Goal: Task Accomplishment & Management: Manage account settings

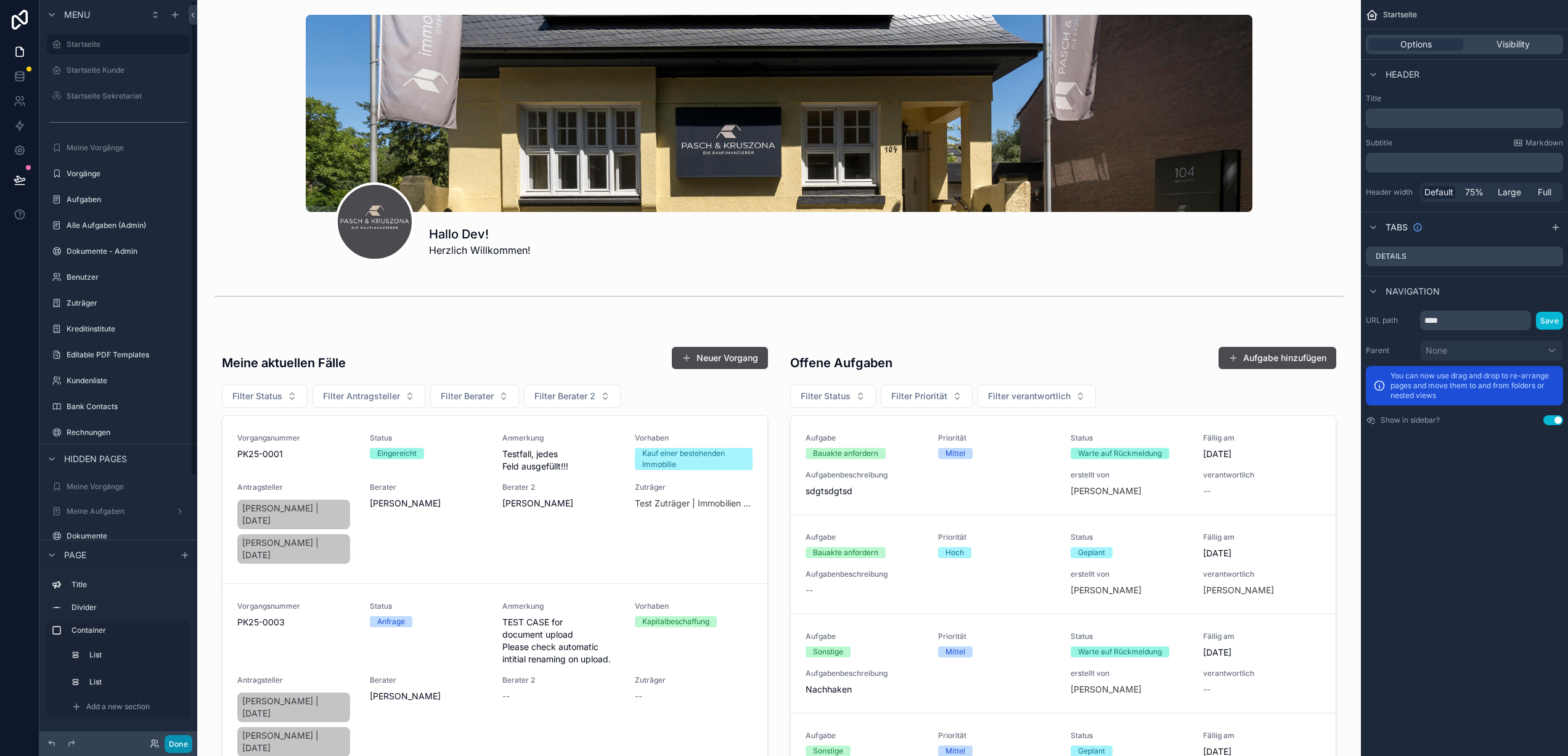
click at [181, 748] on button "Done" at bounding box center [179, 744] width 28 height 18
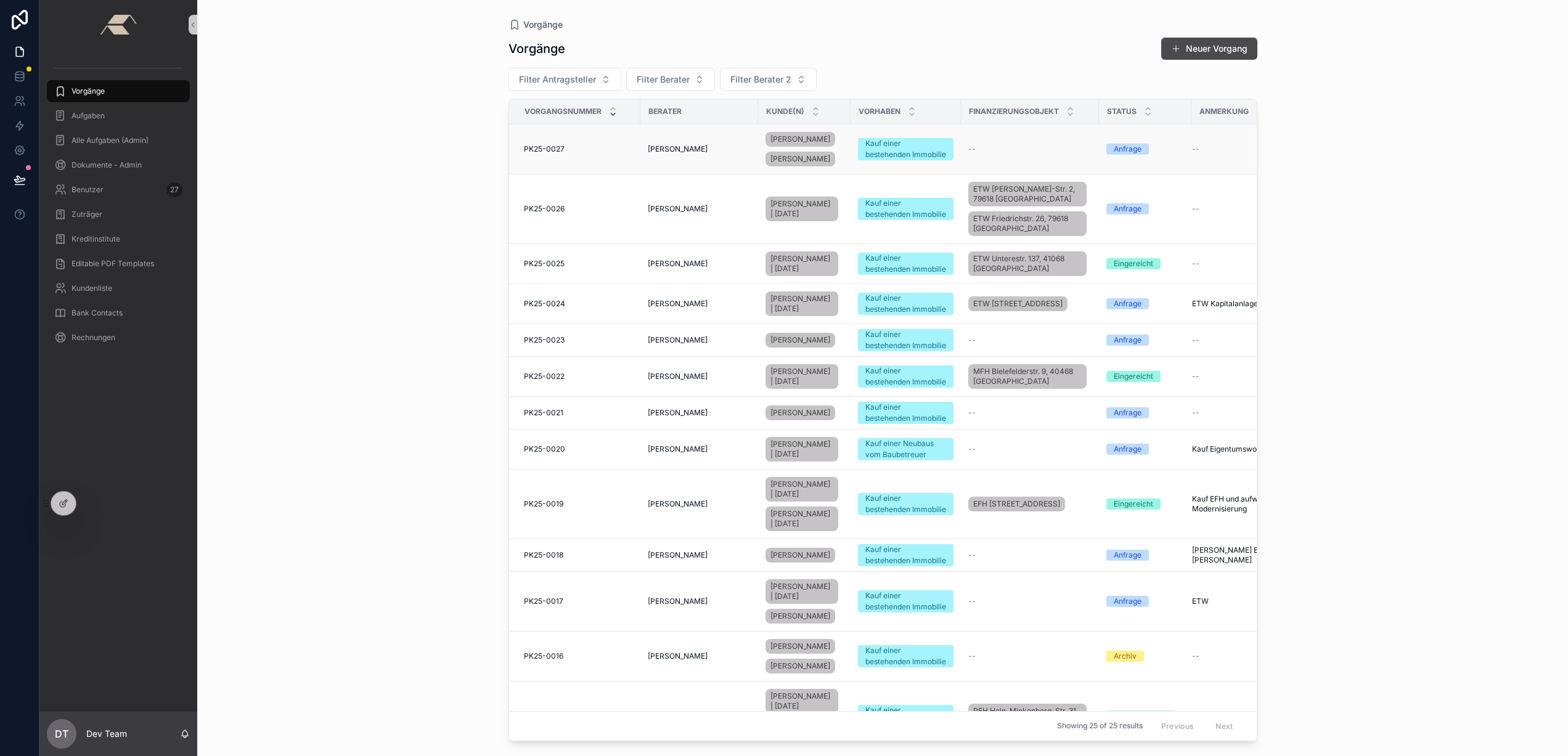
click at [620, 151] on div "PK25-0027 PK25-0027" at bounding box center [579, 149] width 109 height 10
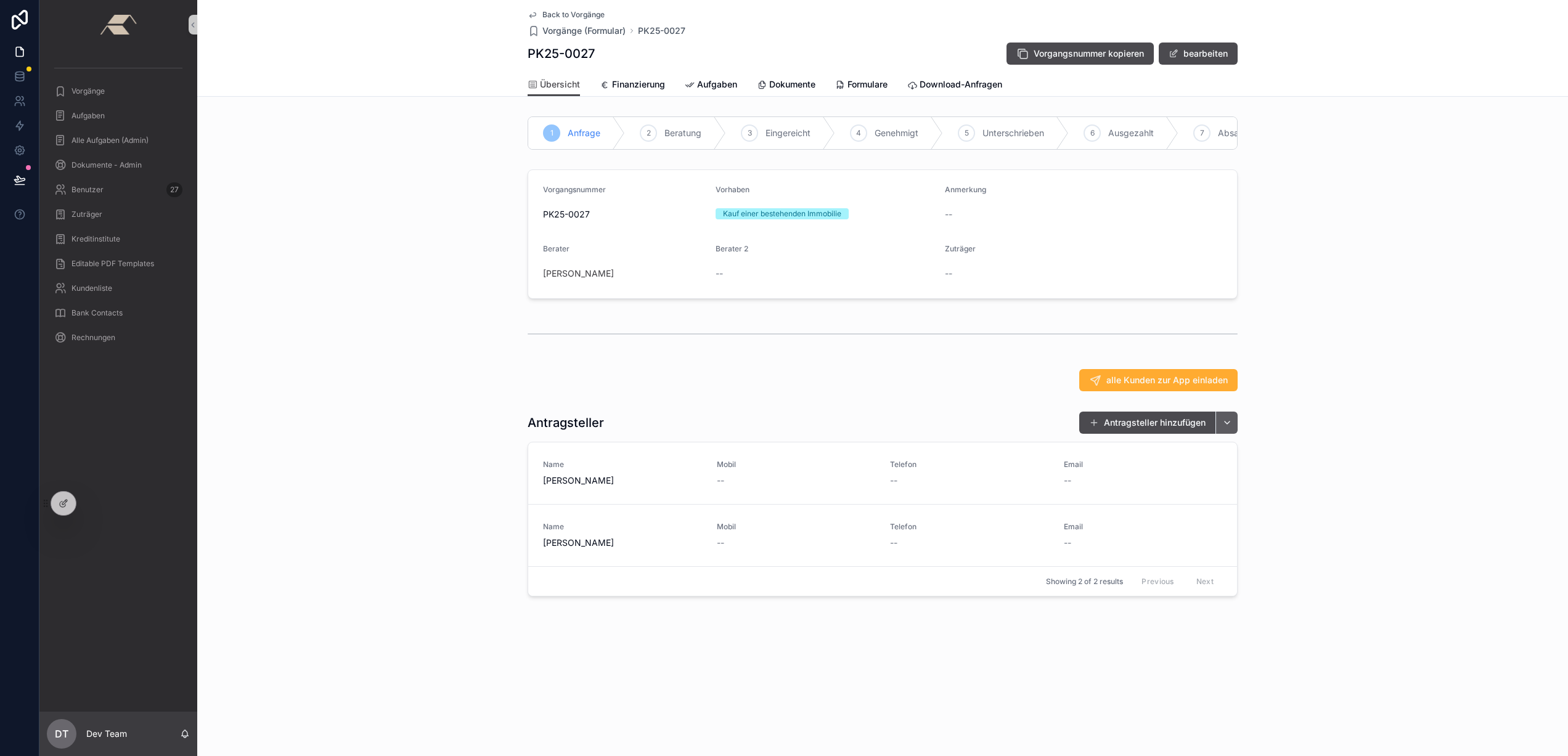
click at [1225, 434] on button "scrollable content" at bounding box center [1226, 423] width 22 height 22
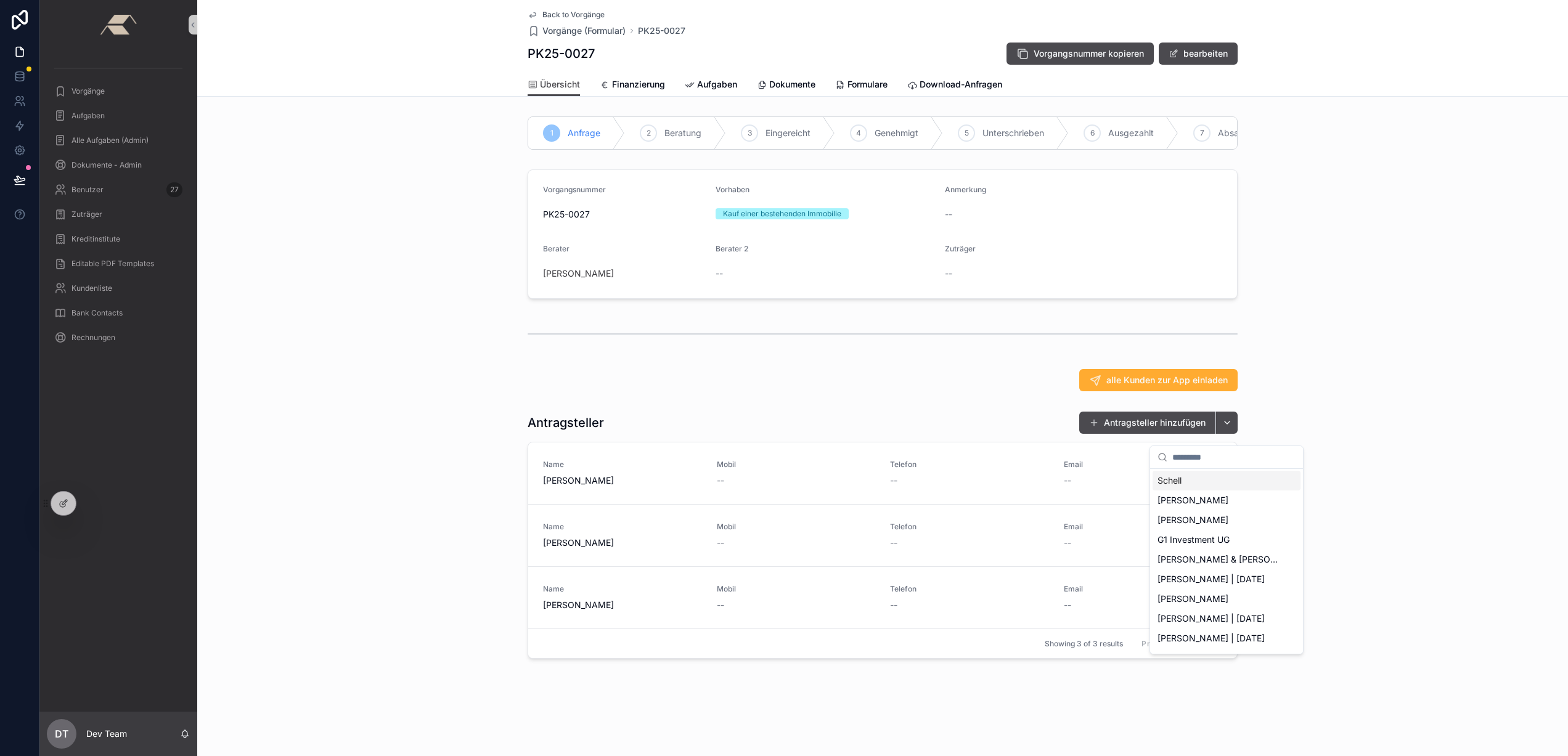
click at [1032, 386] on div "alle Kunden zur App einladen" at bounding box center [883, 380] width 710 height 22
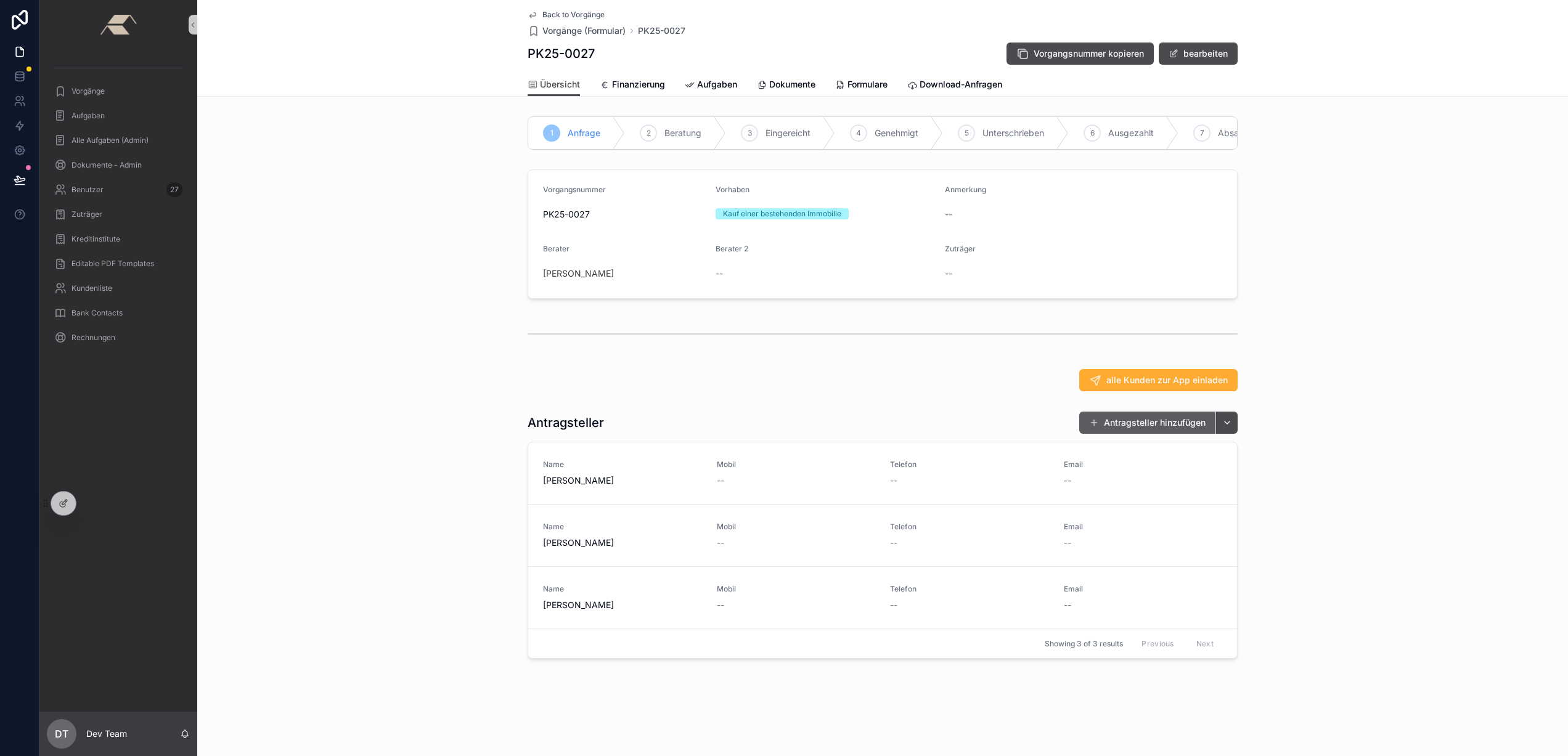
click at [1146, 429] on button "Antragsteller hinzufügen" at bounding box center [1147, 423] width 136 height 22
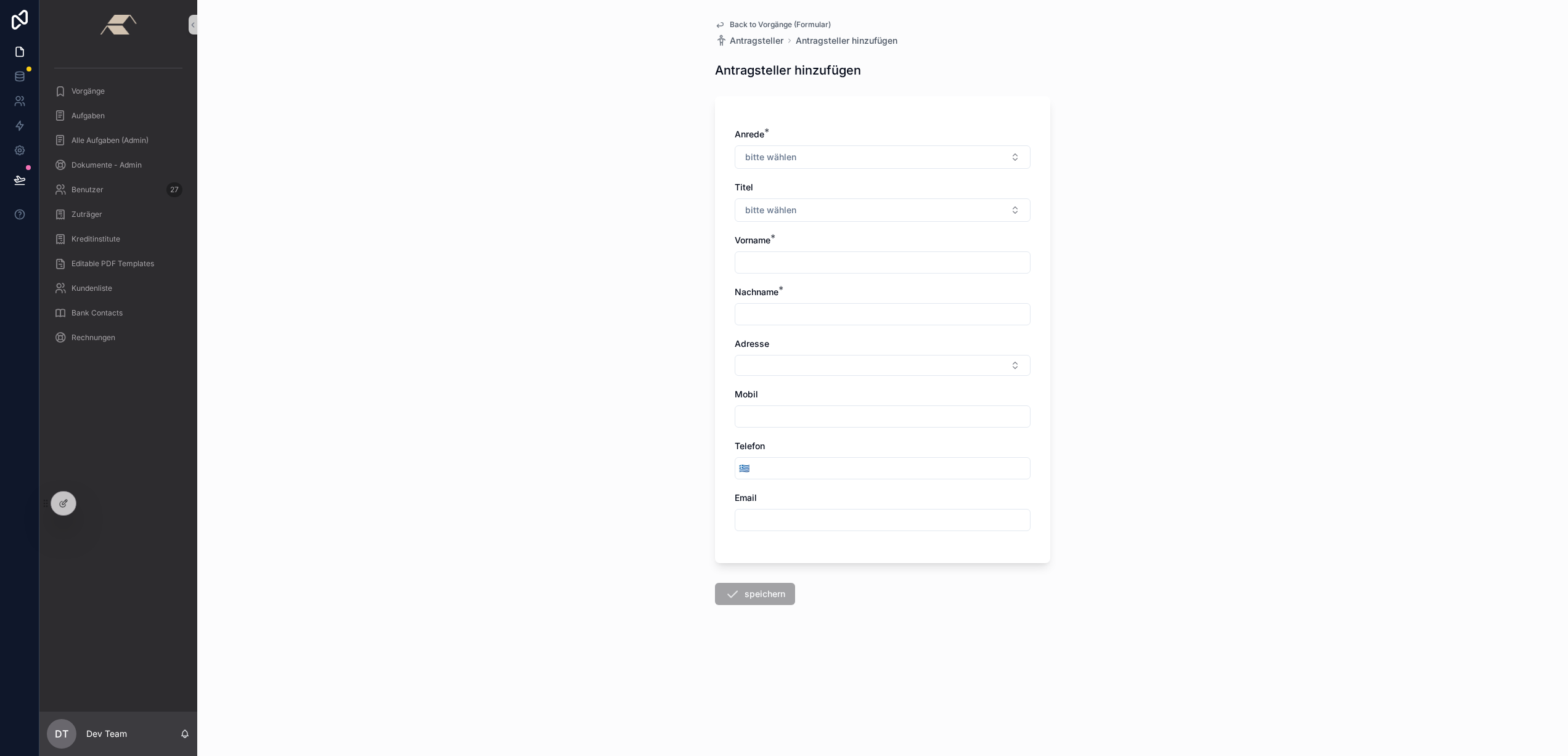
click at [718, 25] on icon "scrollable content" at bounding box center [719, 25] width 6 height 5
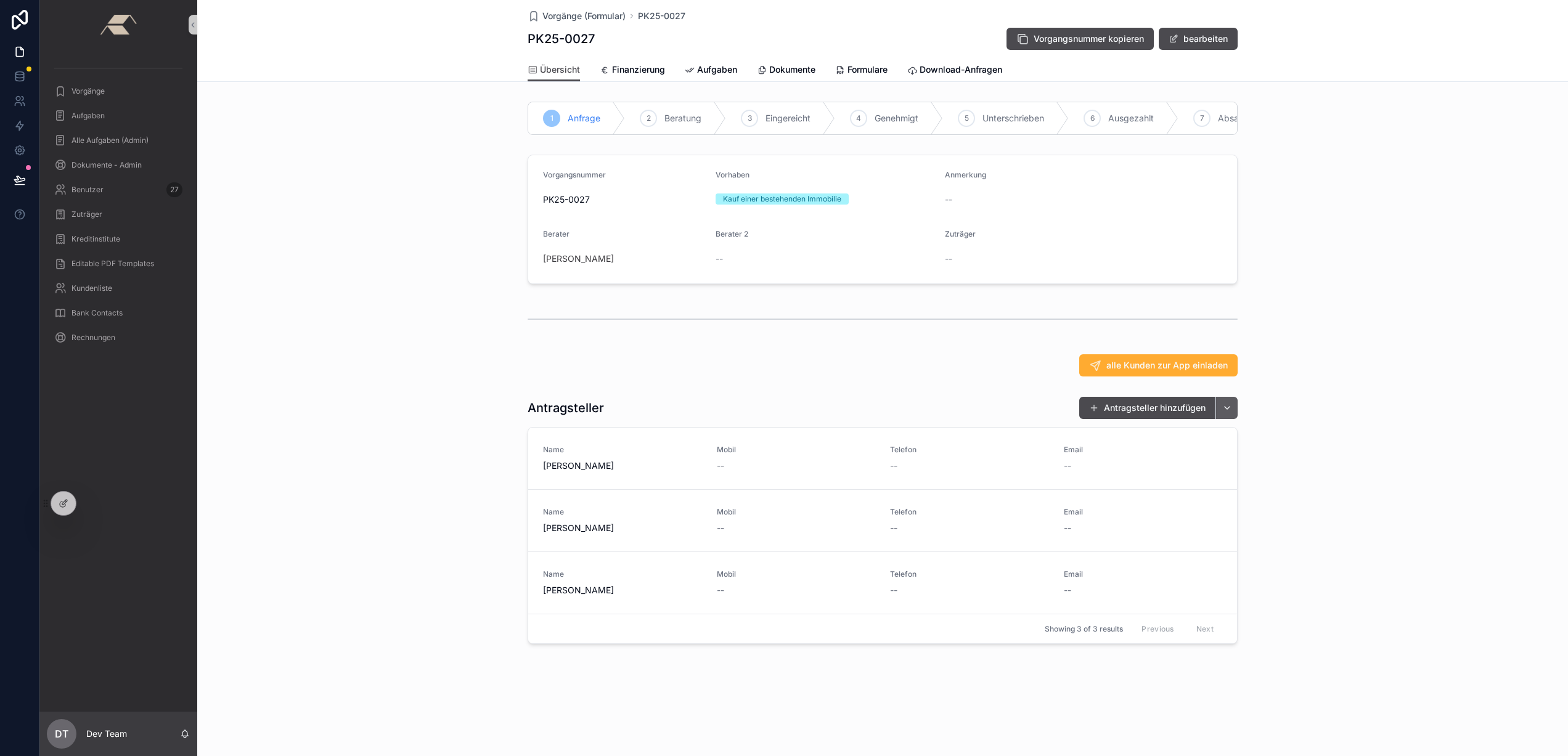
click at [1230, 417] on button "scrollable content" at bounding box center [1226, 408] width 22 height 22
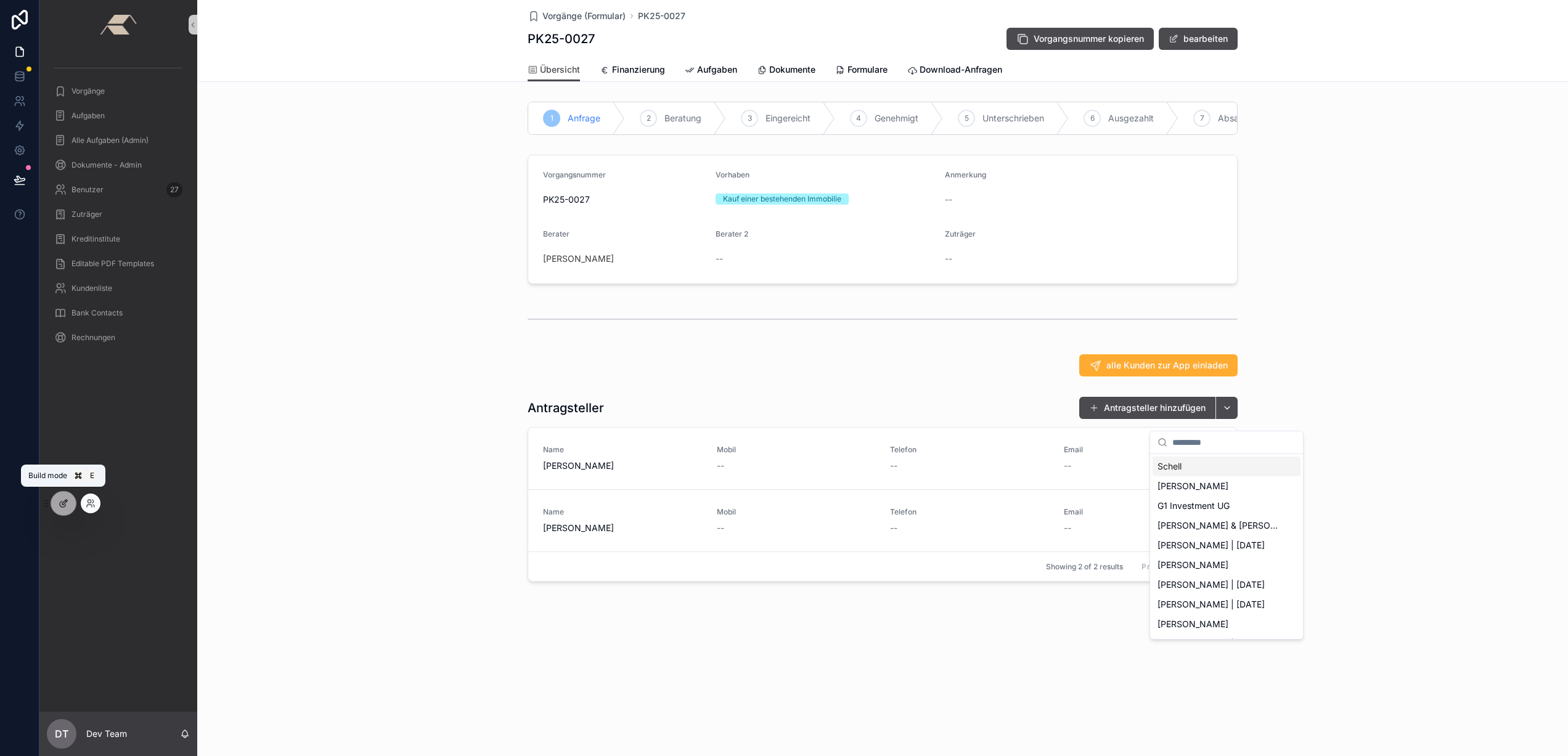
click at [60, 504] on icon at bounding box center [63, 504] width 6 height 6
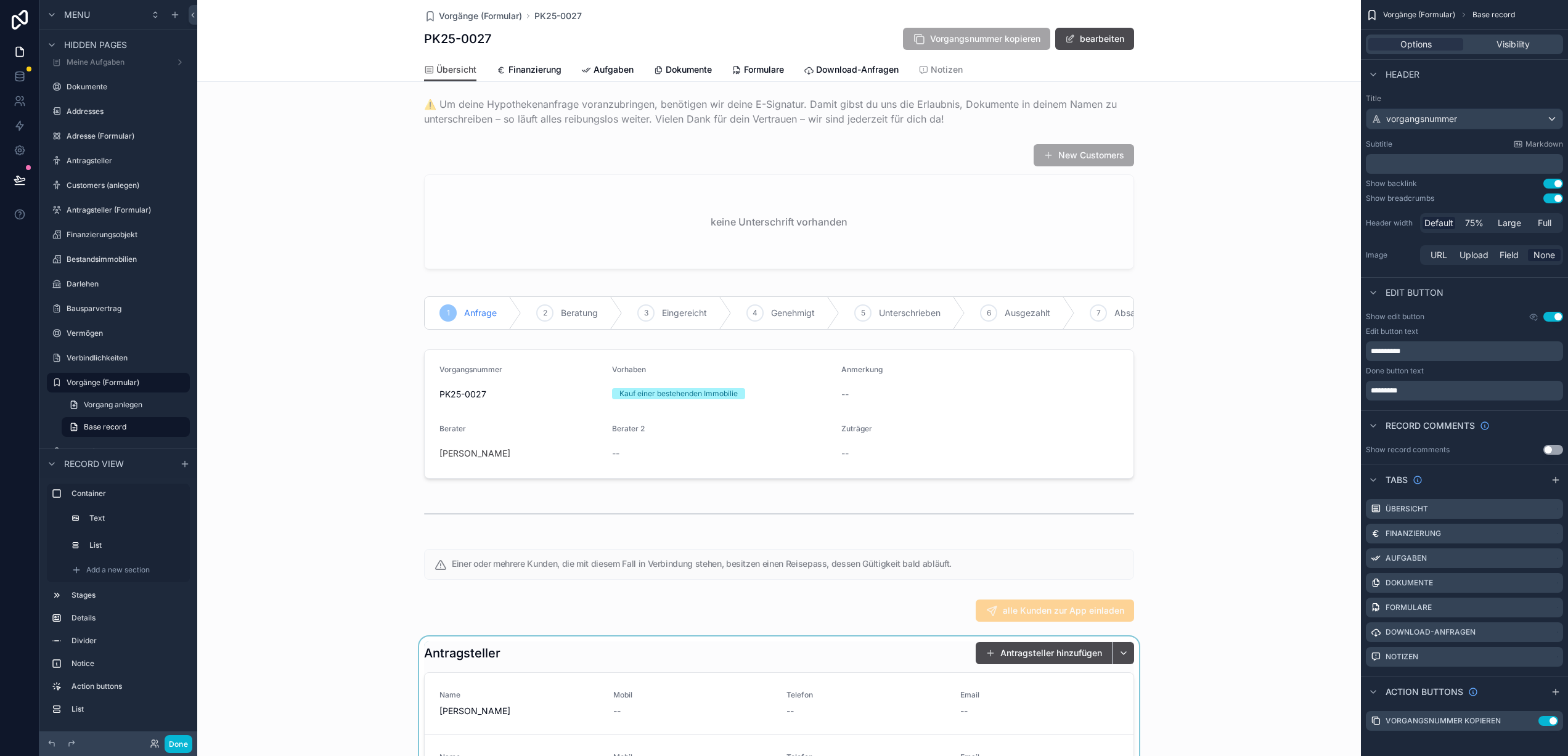
scroll to position [85, 0]
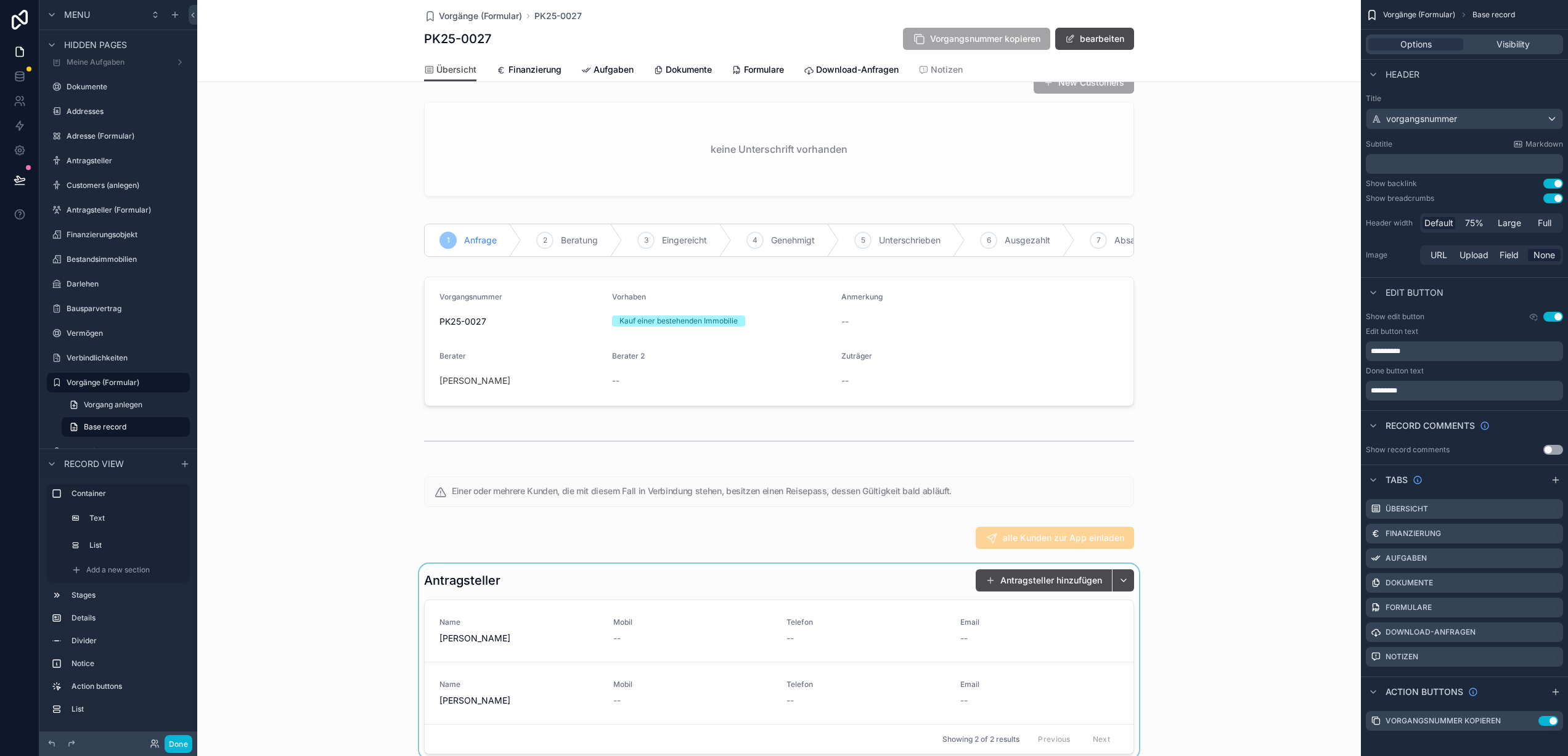
click at [945, 597] on div "scrollable content" at bounding box center [779, 662] width 1163 height 195
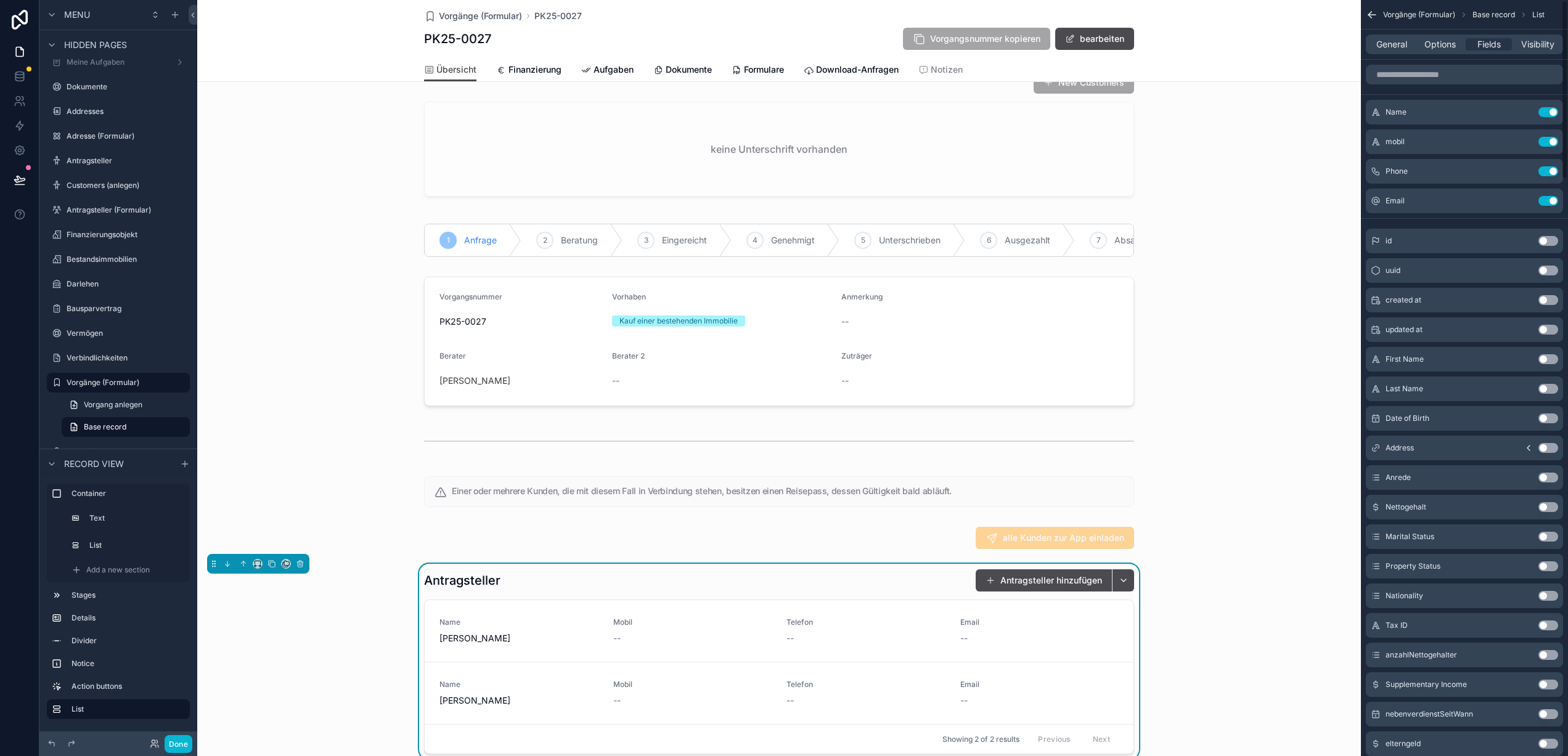
click at [1395, 51] on div "General Options Fields Visibility" at bounding box center [1464, 44] width 198 height 20
click at [1397, 49] on span "General" at bounding box center [1392, 44] width 31 height 12
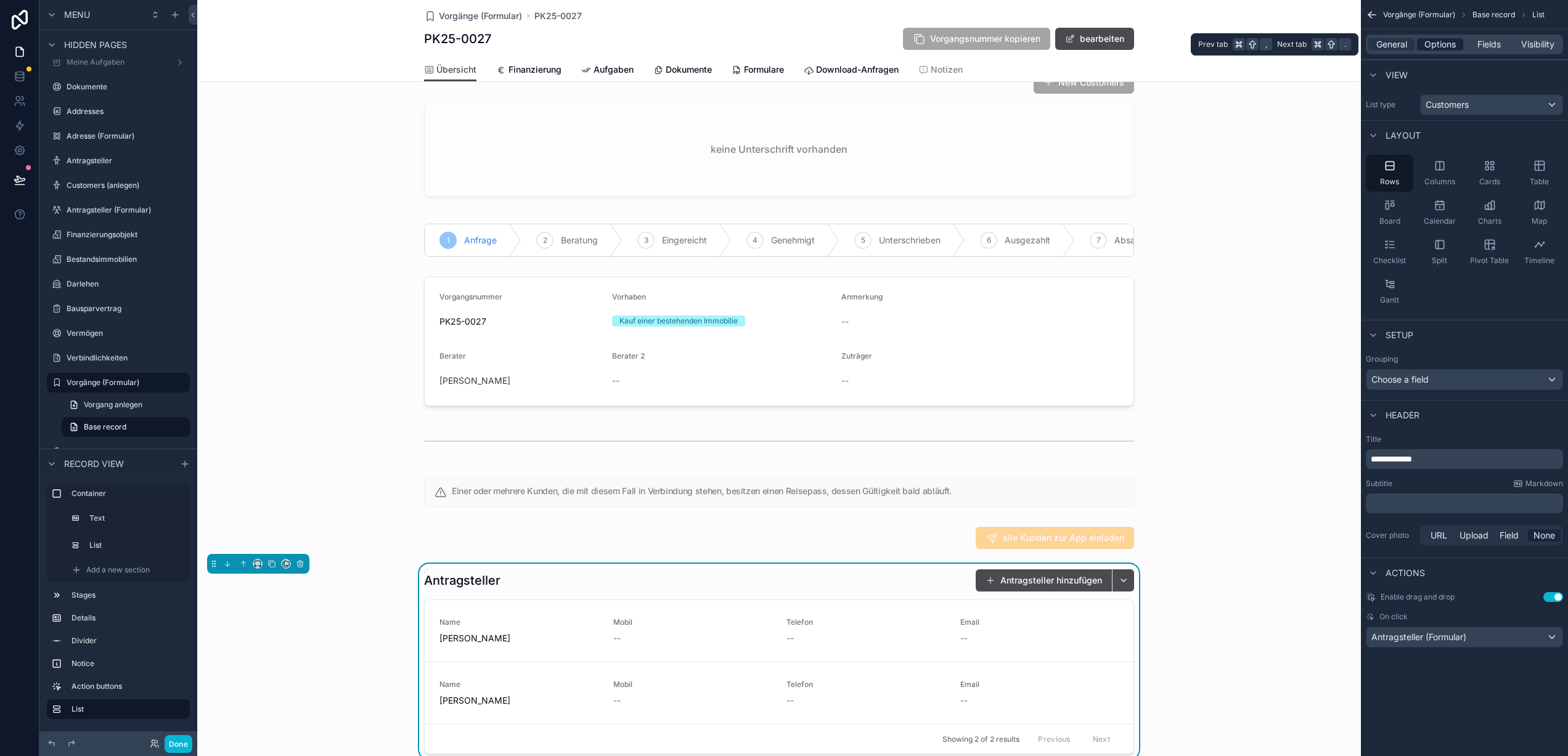
click at [1440, 42] on span "Options" at bounding box center [1440, 44] width 31 height 12
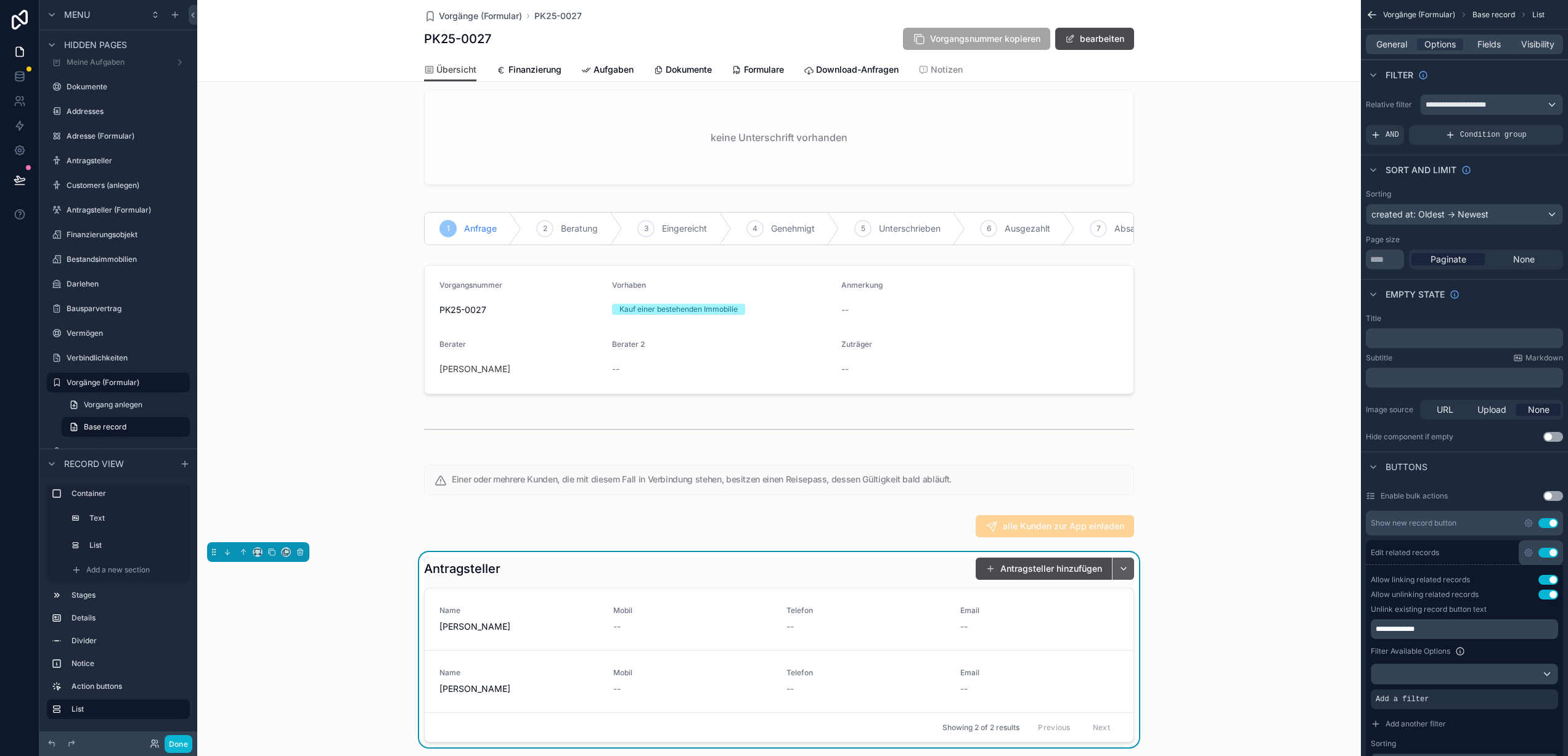
scroll to position [120, 0]
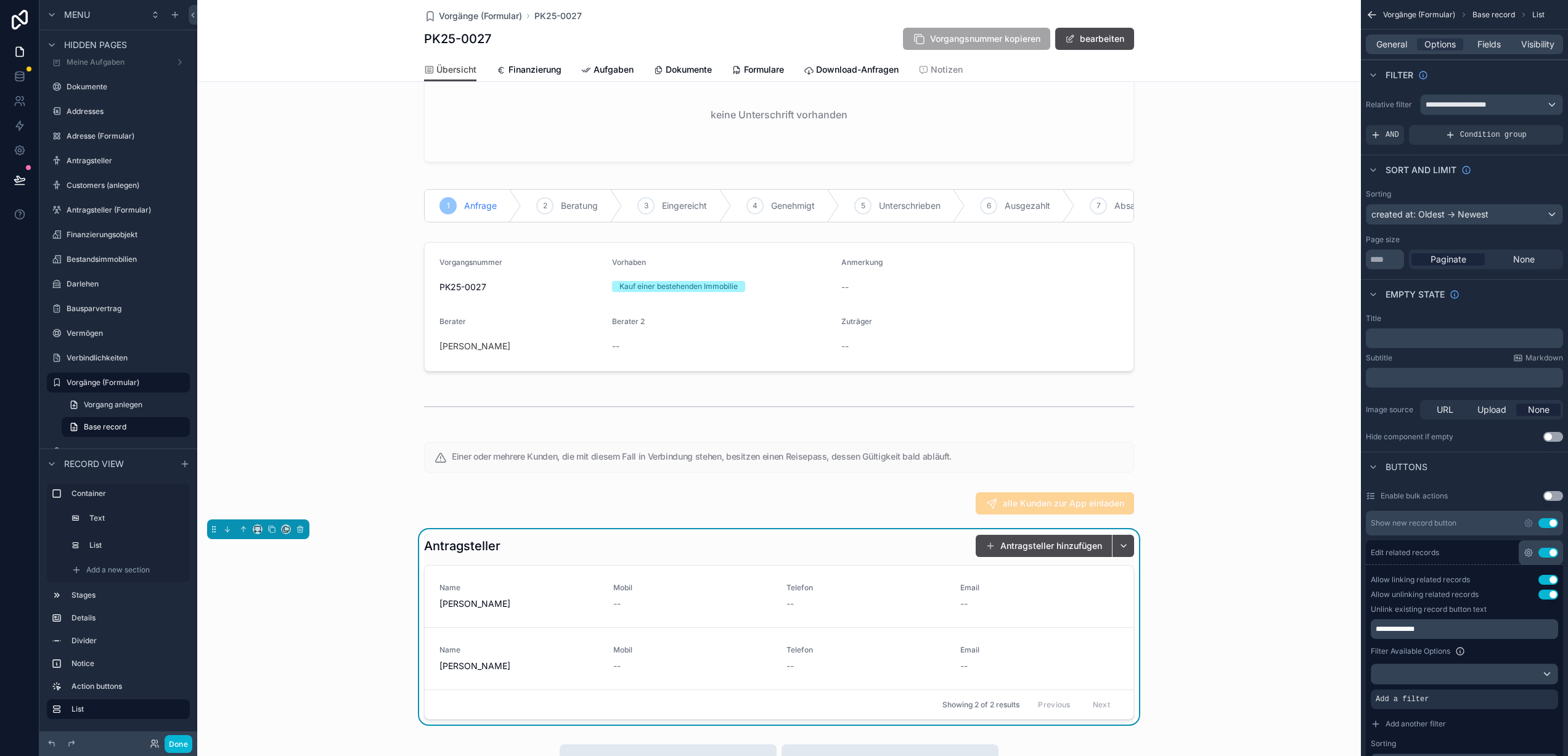
click at [1529, 556] on icon "scrollable content" at bounding box center [1528, 553] width 7 height 7
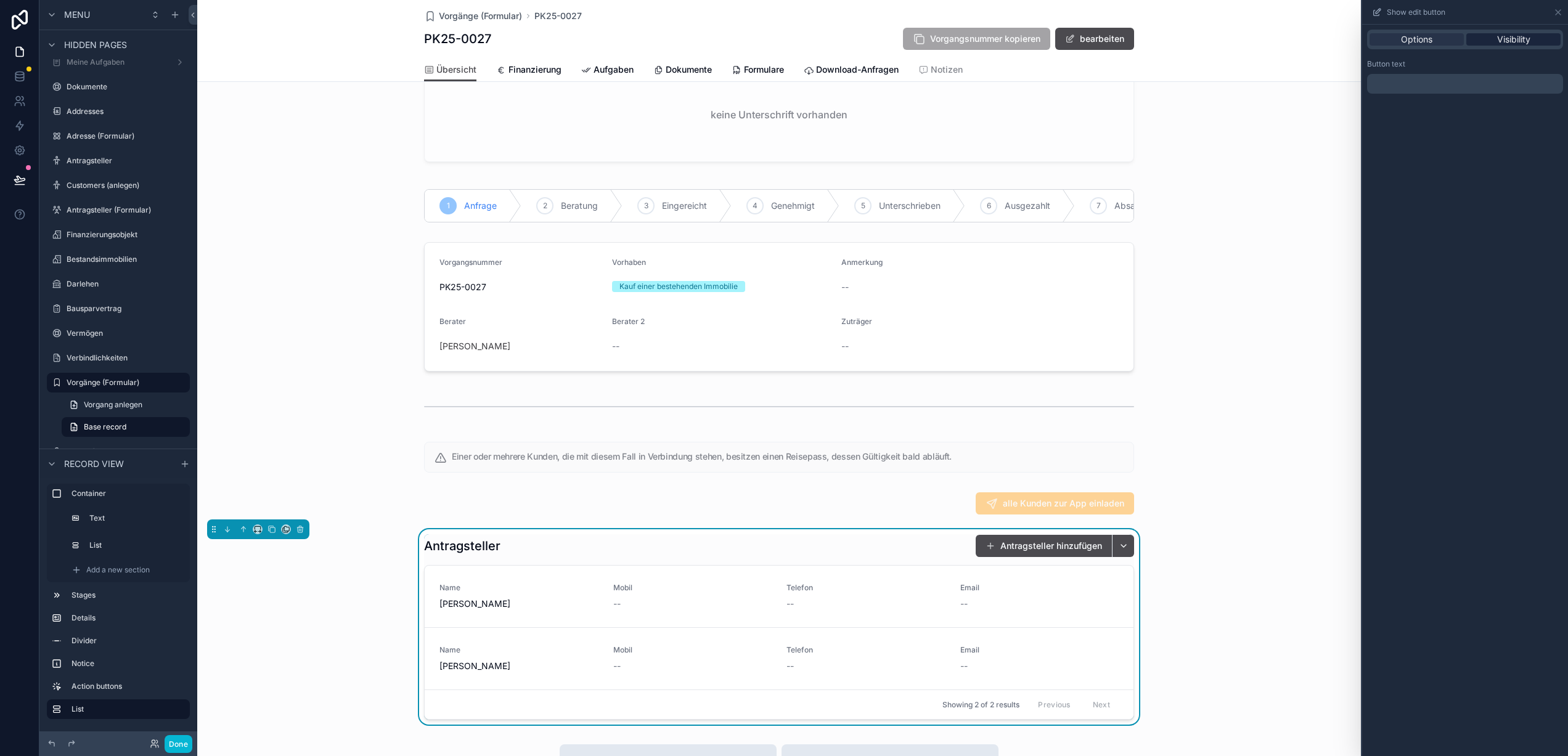
click at [1516, 44] on span "Visibility" at bounding box center [1513, 39] width 34 height 12
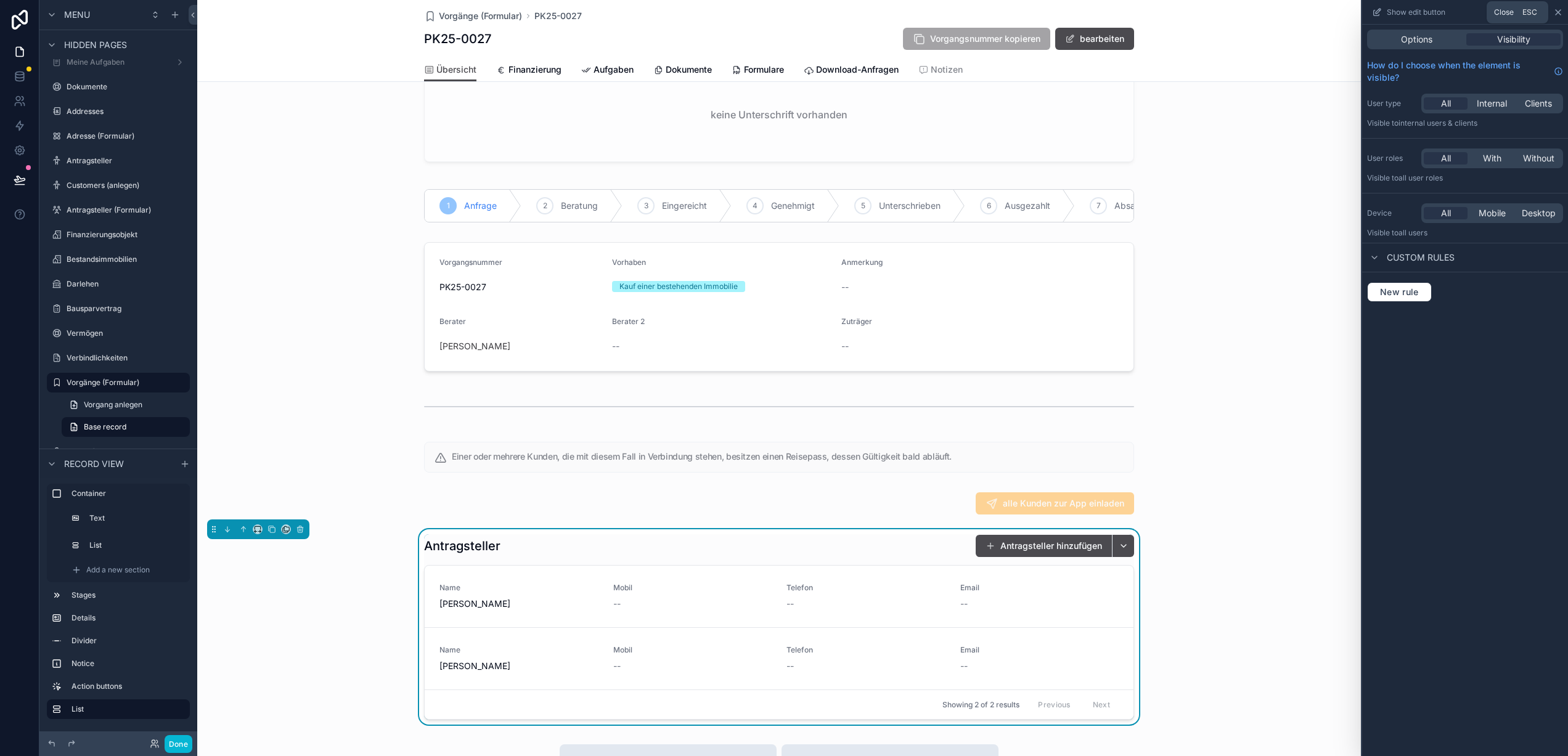
click at [1561, 12] on icon at bounding box center [1558, 12] width 10 height 10
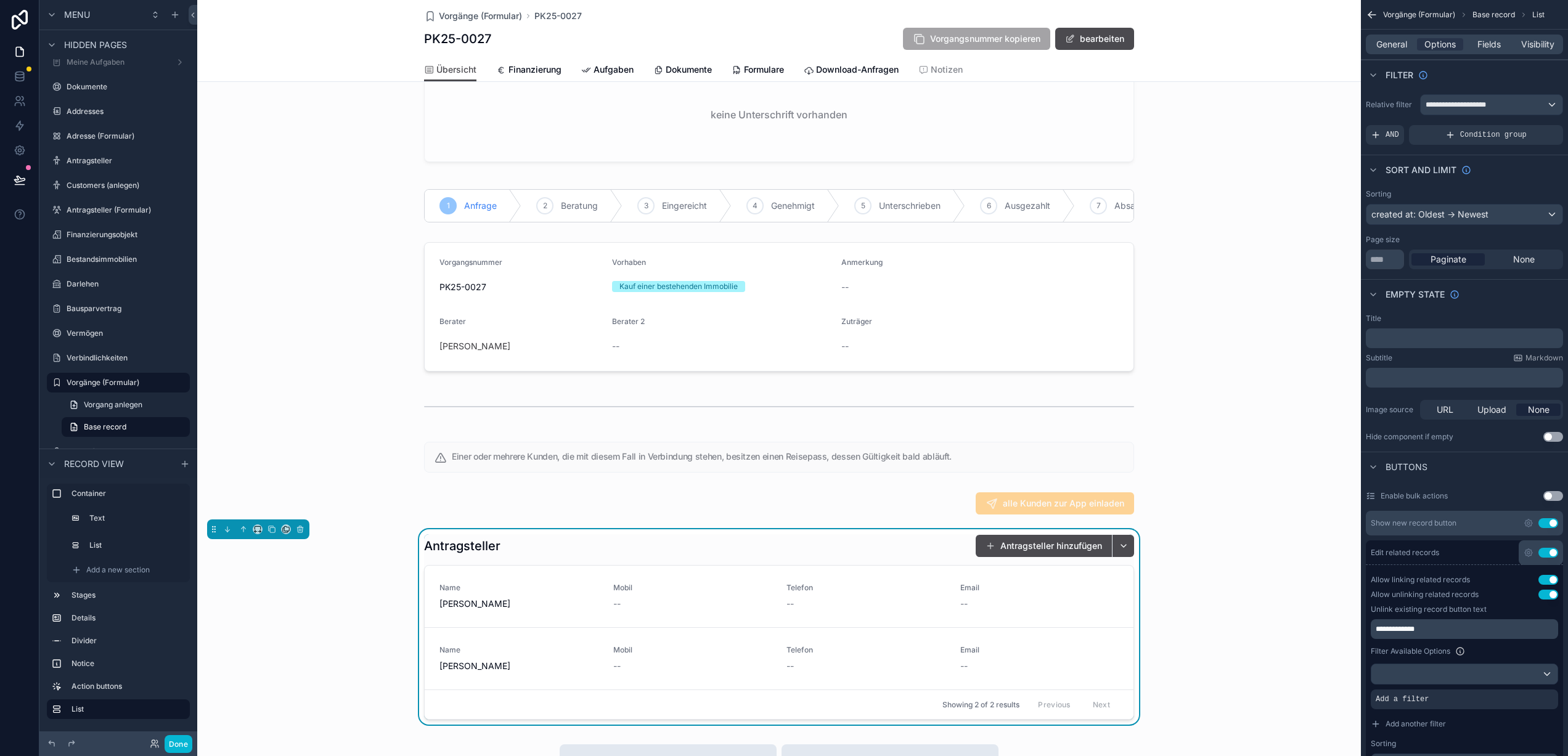
click at [1548, 553] on button "Use setting" at bounding box center [1548, 553] width 20 height 10
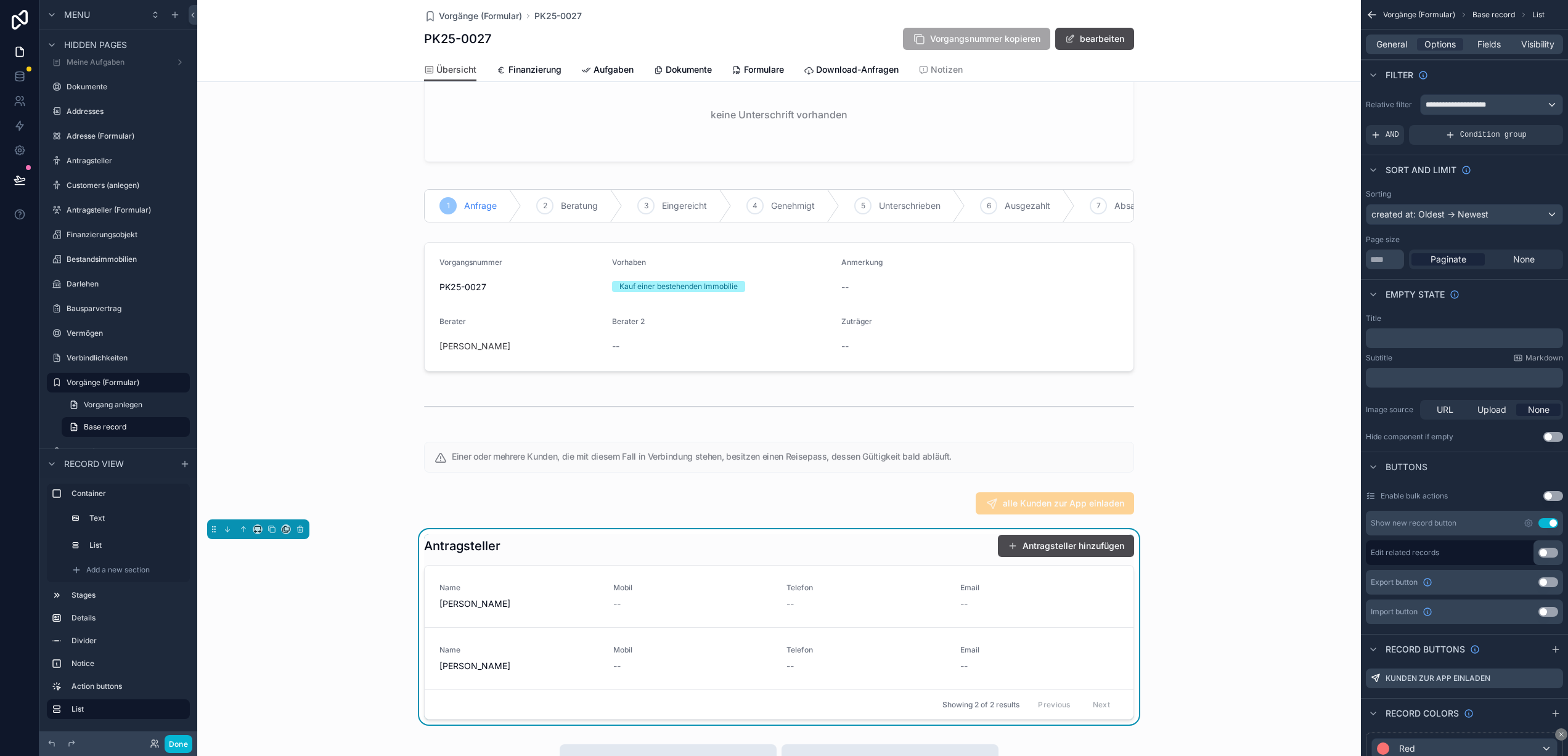
click at [1548, 553] on button "Use setting" at bounding box center [1548, 553] width 20 height 10
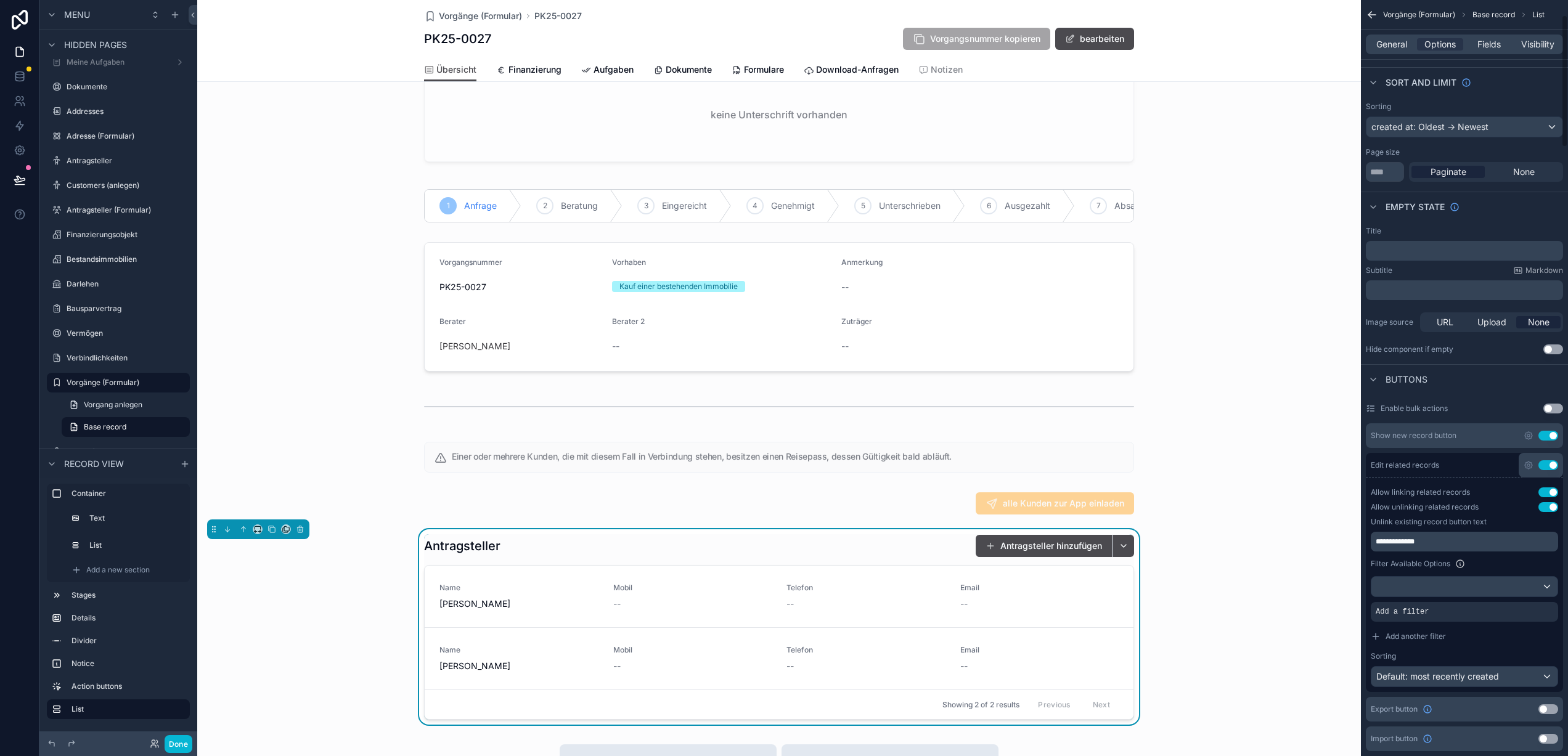
scroll to position [87, 0]
click at [1551, 508] on button "Use setting" at bounding box center [1548, 508] width 20 height 10
click at [1548, 492] on button "Use setting" at bounding box center [1548, 494] width 20 height 10
click at [1122, 557] on button "scrollable content" at bounding box center [1123, 546] width 22 height 22
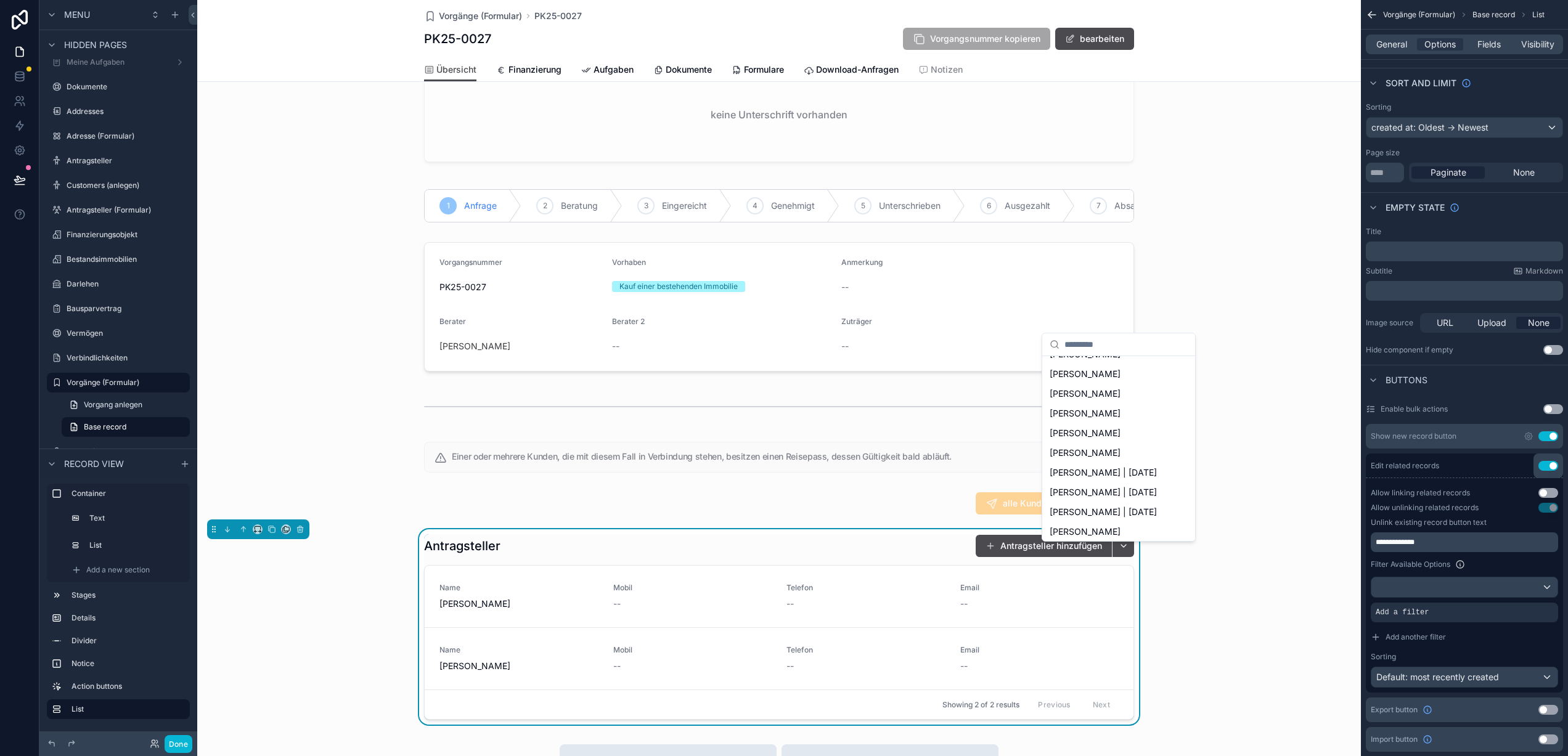
scroll to position [356, 0]
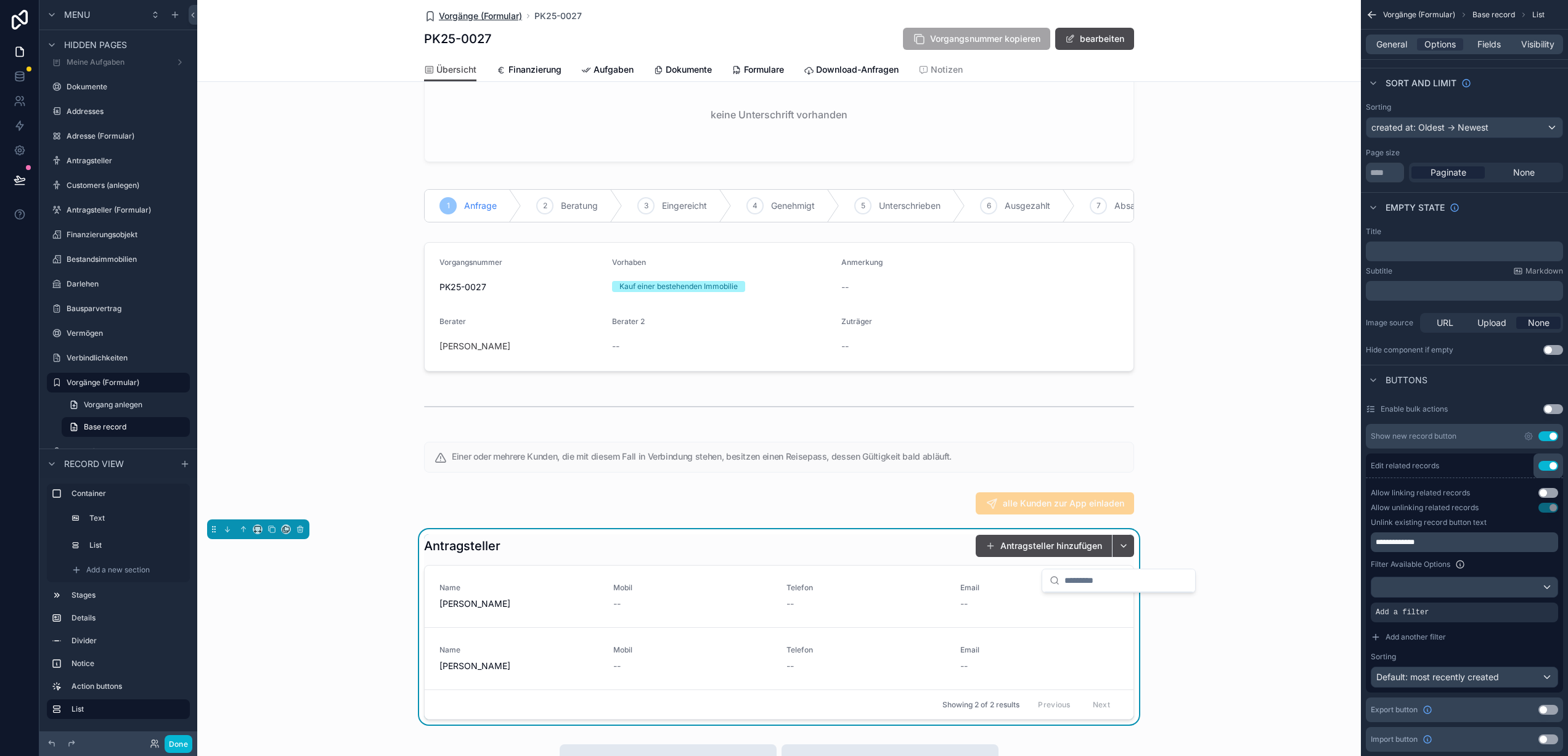
click at [471, 18] on span "Vorgänge (Formular)" at bounding box center [480, 16] width 83 height 12
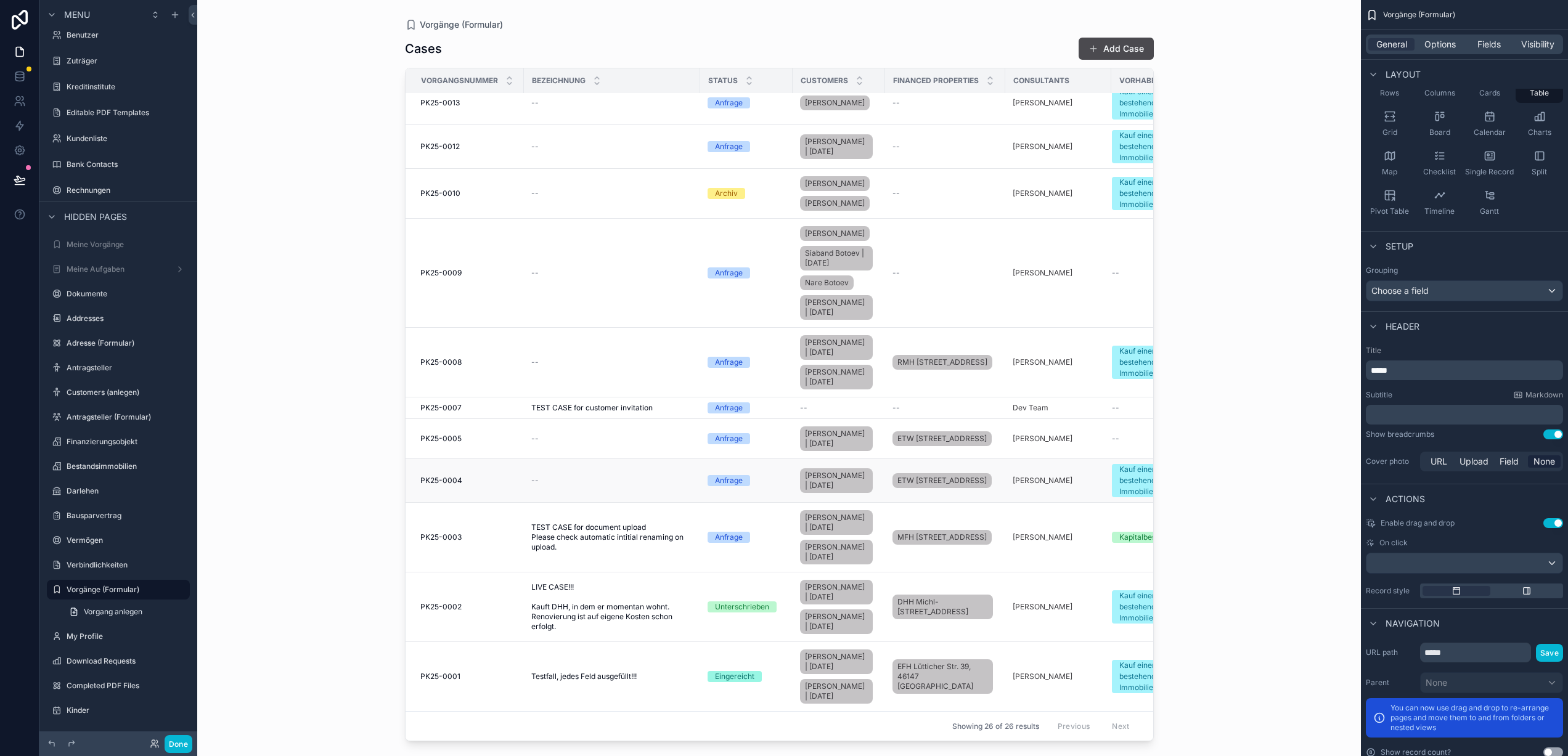
scroll to position [860, 0]
click at [484, 540] on div "PK25-0003 PK25-0003" at bounding box center [469, 537] width 96 height 10
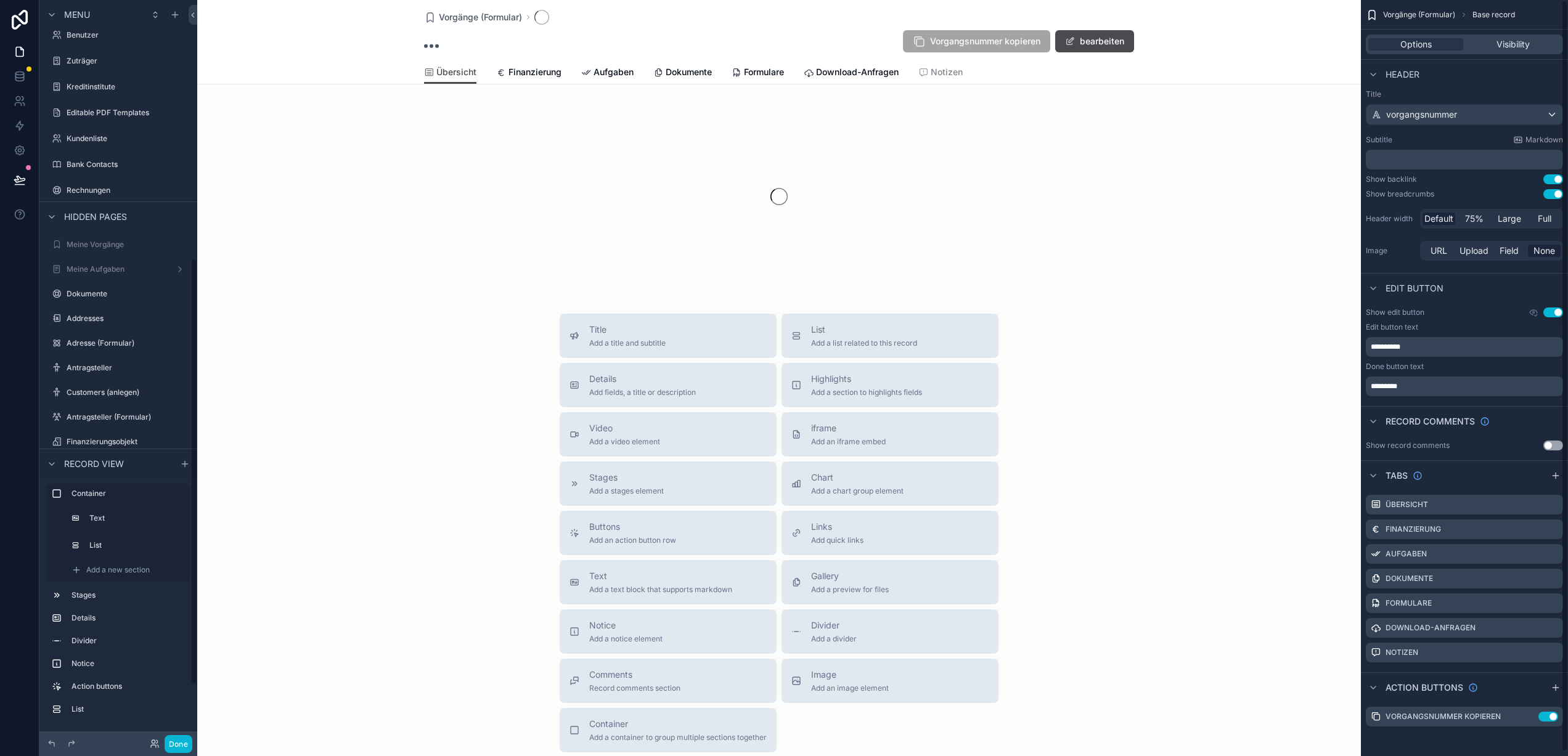
scroll to position [449, 0]
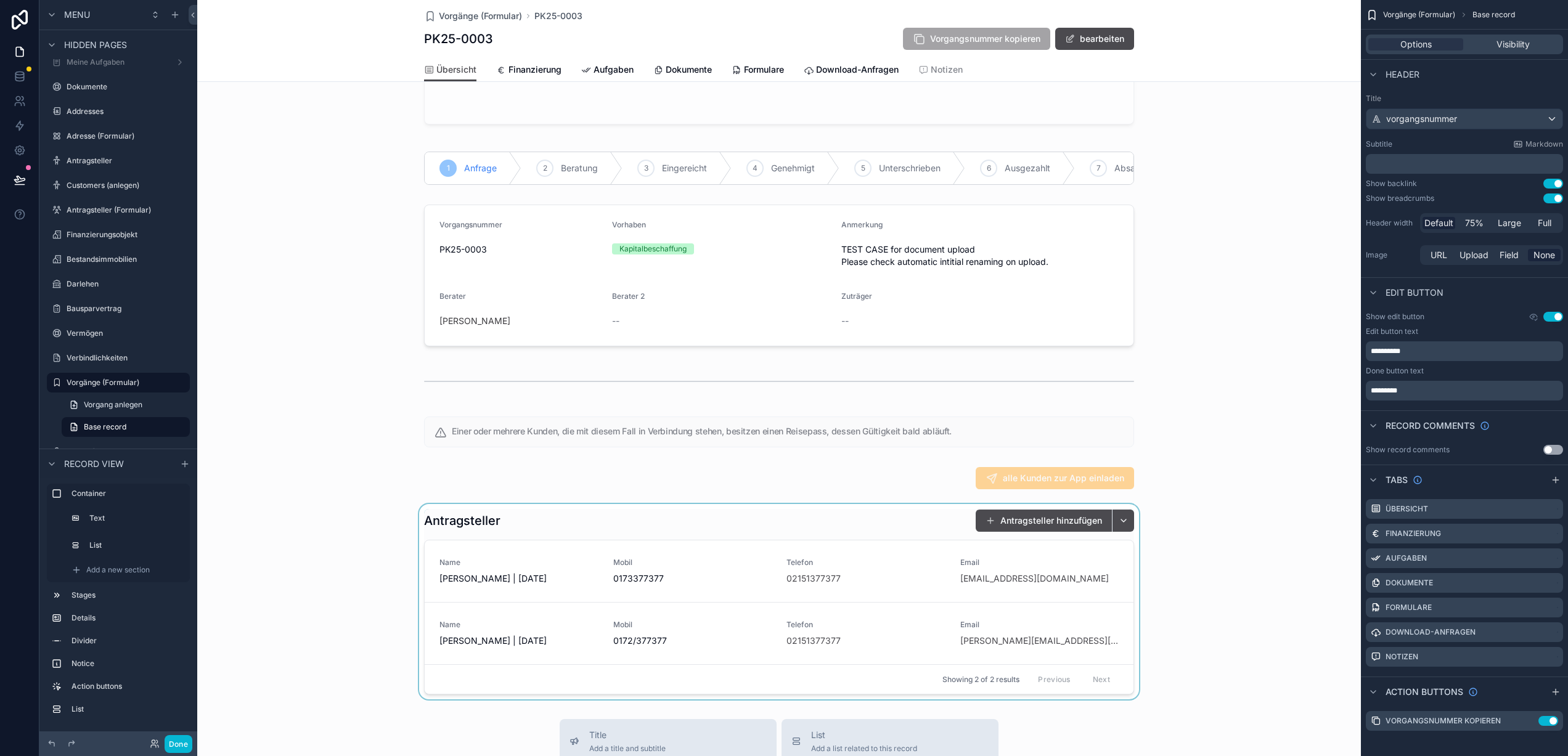
scroll to position [233, 0]
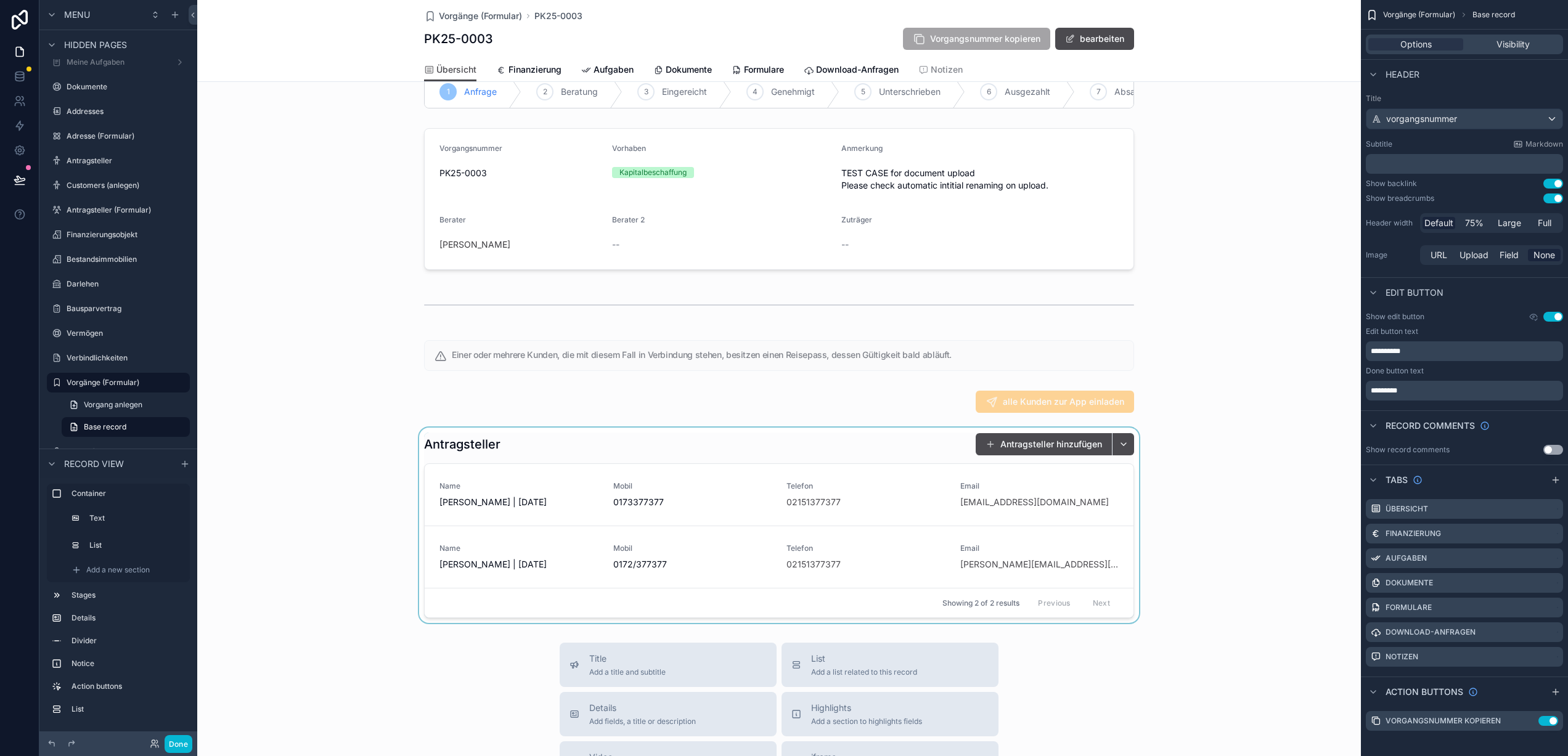
click at [1123, 455] on div "scrollable content" at bounding box center [779, 526] width 1163 height 195
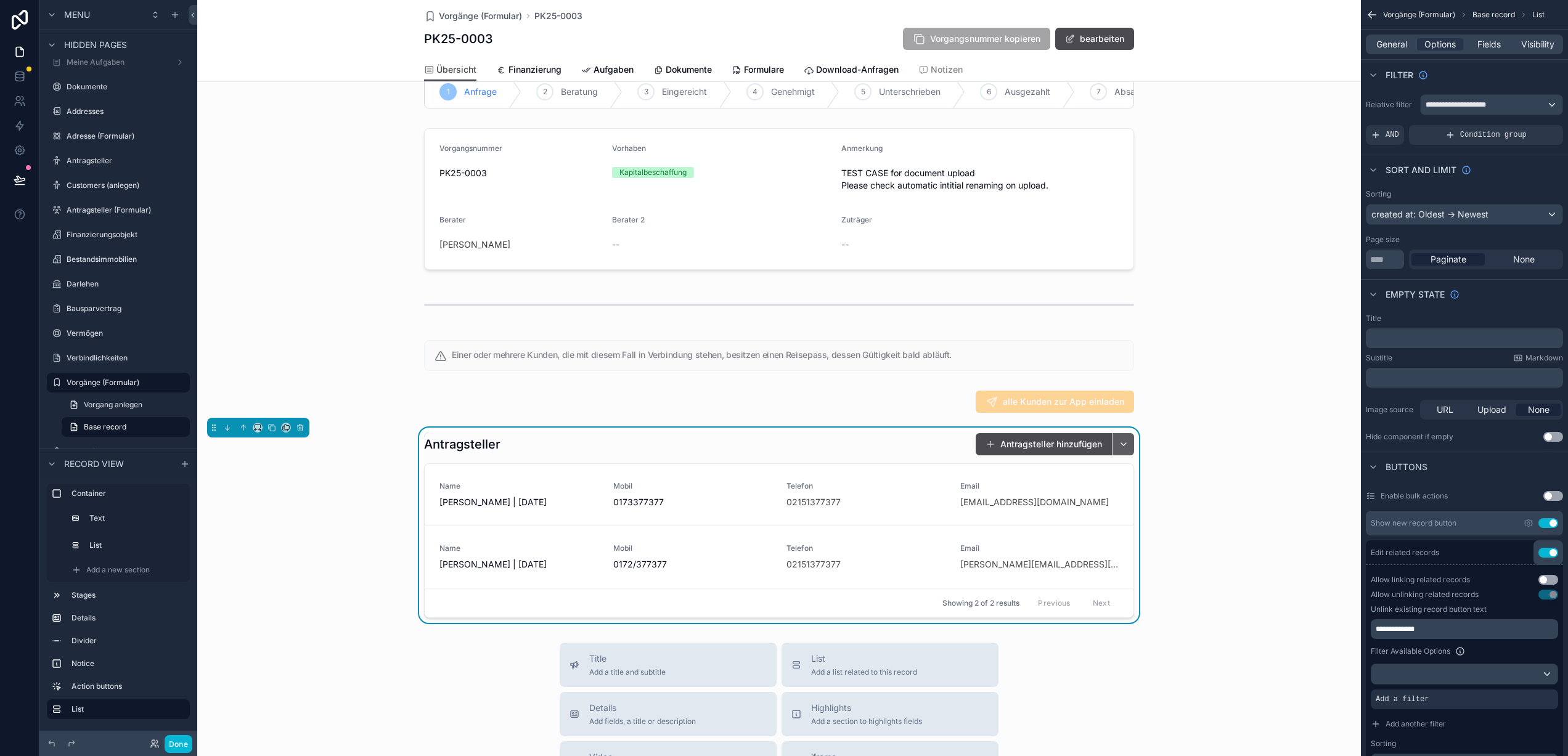
click at [1120, 456] on button "scrollable content" at bounding box center [1123, 444] width 22 height 22
type input "*"
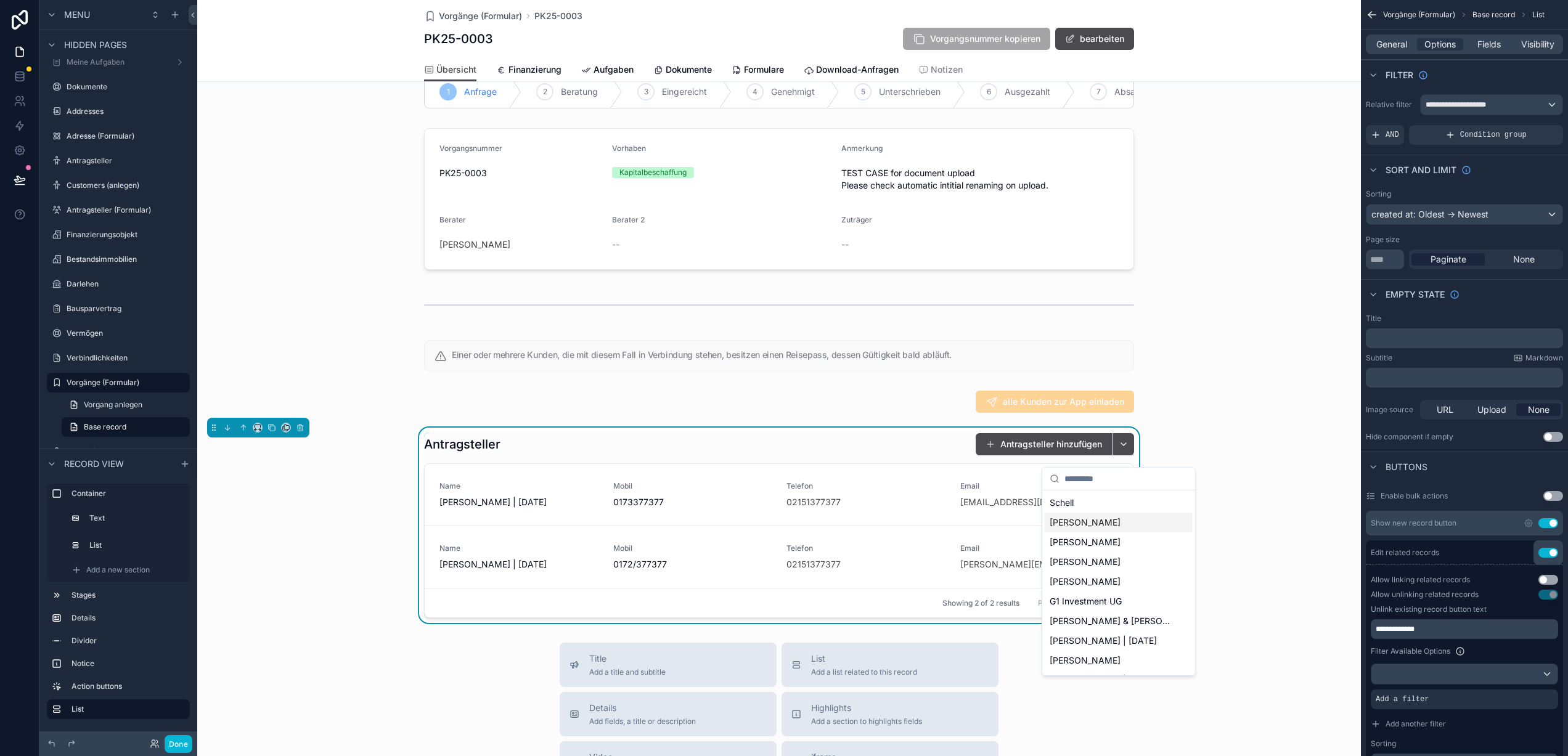
click at [1094, 520] on span "[PERSON_NAME]" at bounding box center [1085, 522] width 71 height 12
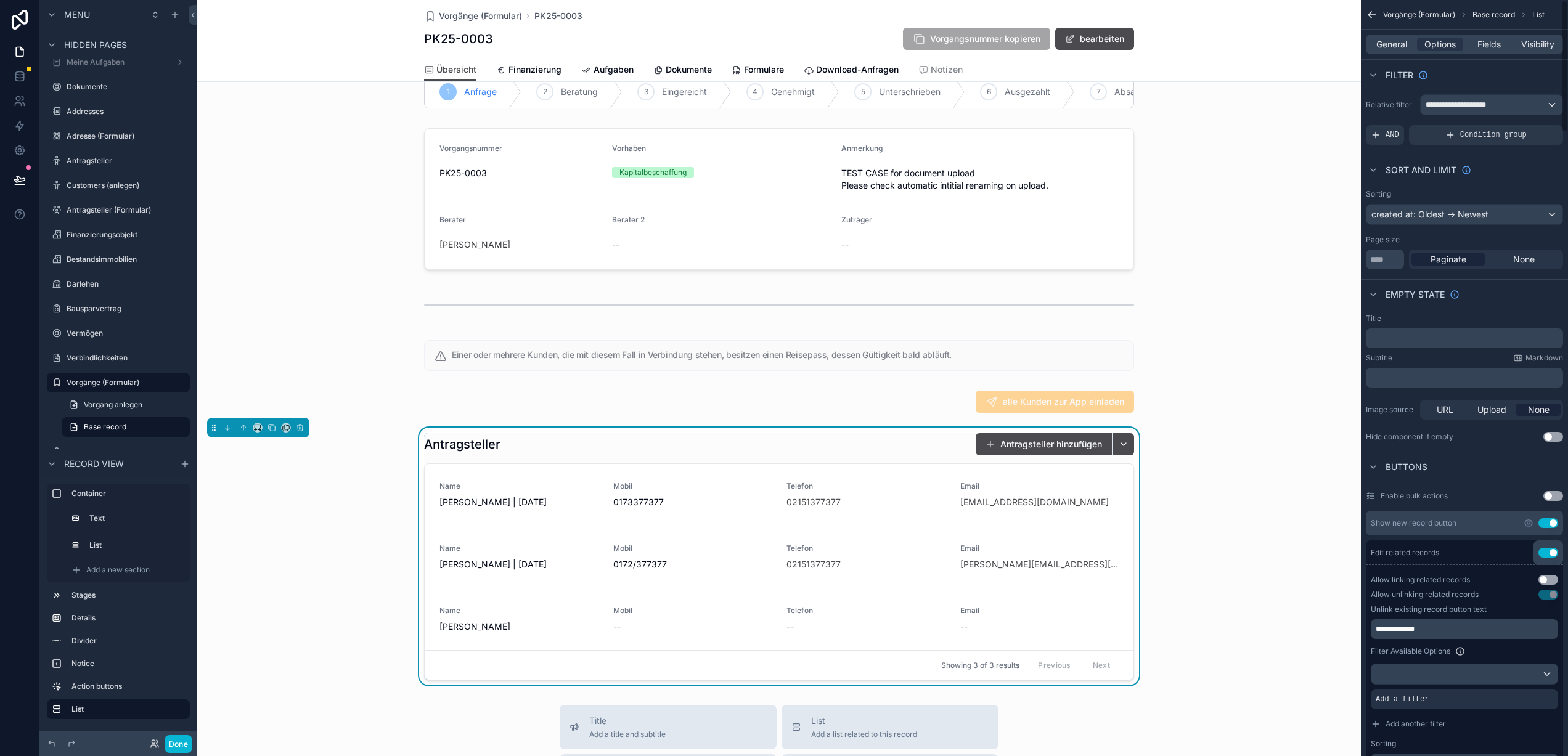
click at [1548, 580] on button "Use setting" at bounding box center [1548, 580] width 20 height 10
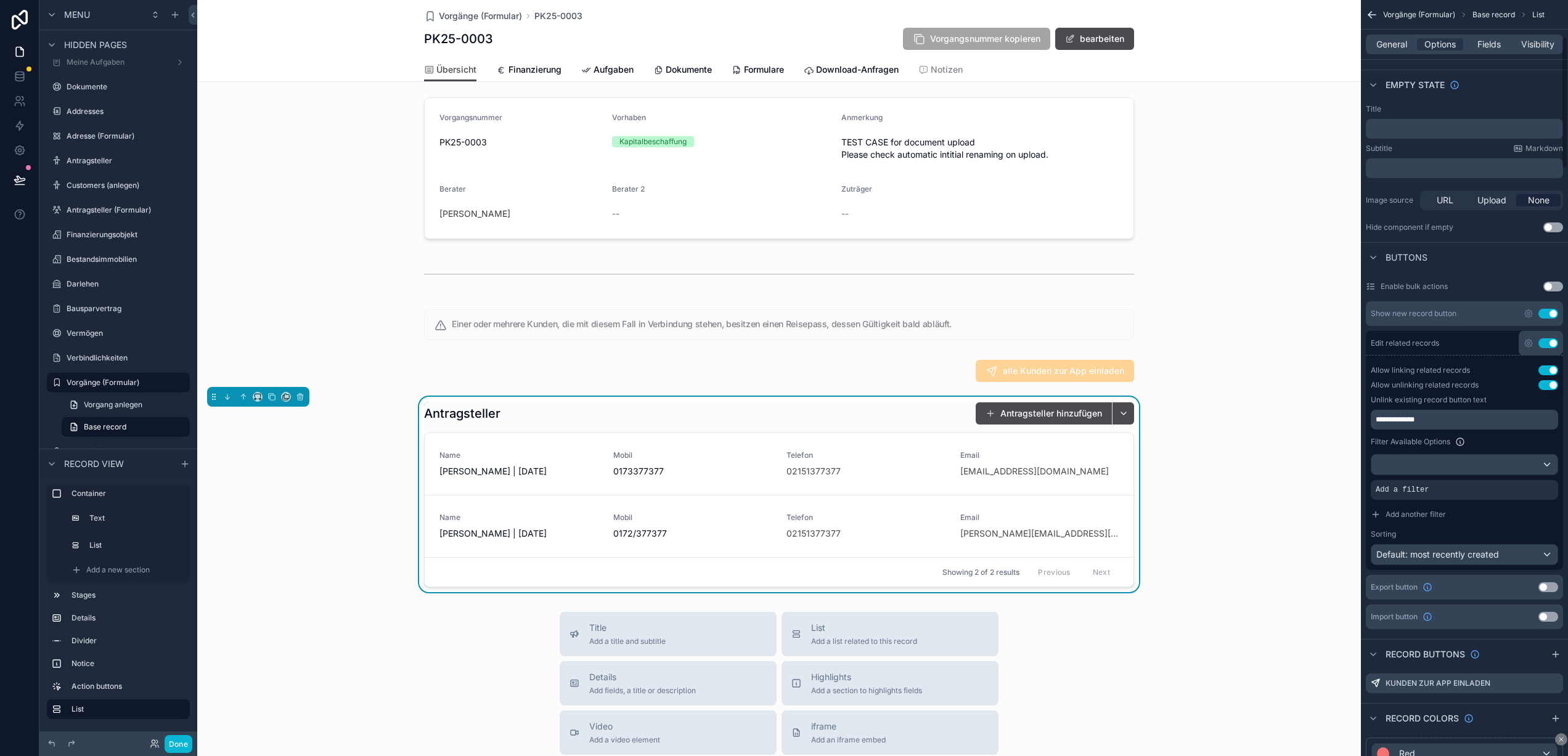
scroll to position [211, 0]
click at [1533, 556] on div "Default: most recently created" at bounding box center [1464, 553] width 186 height 20
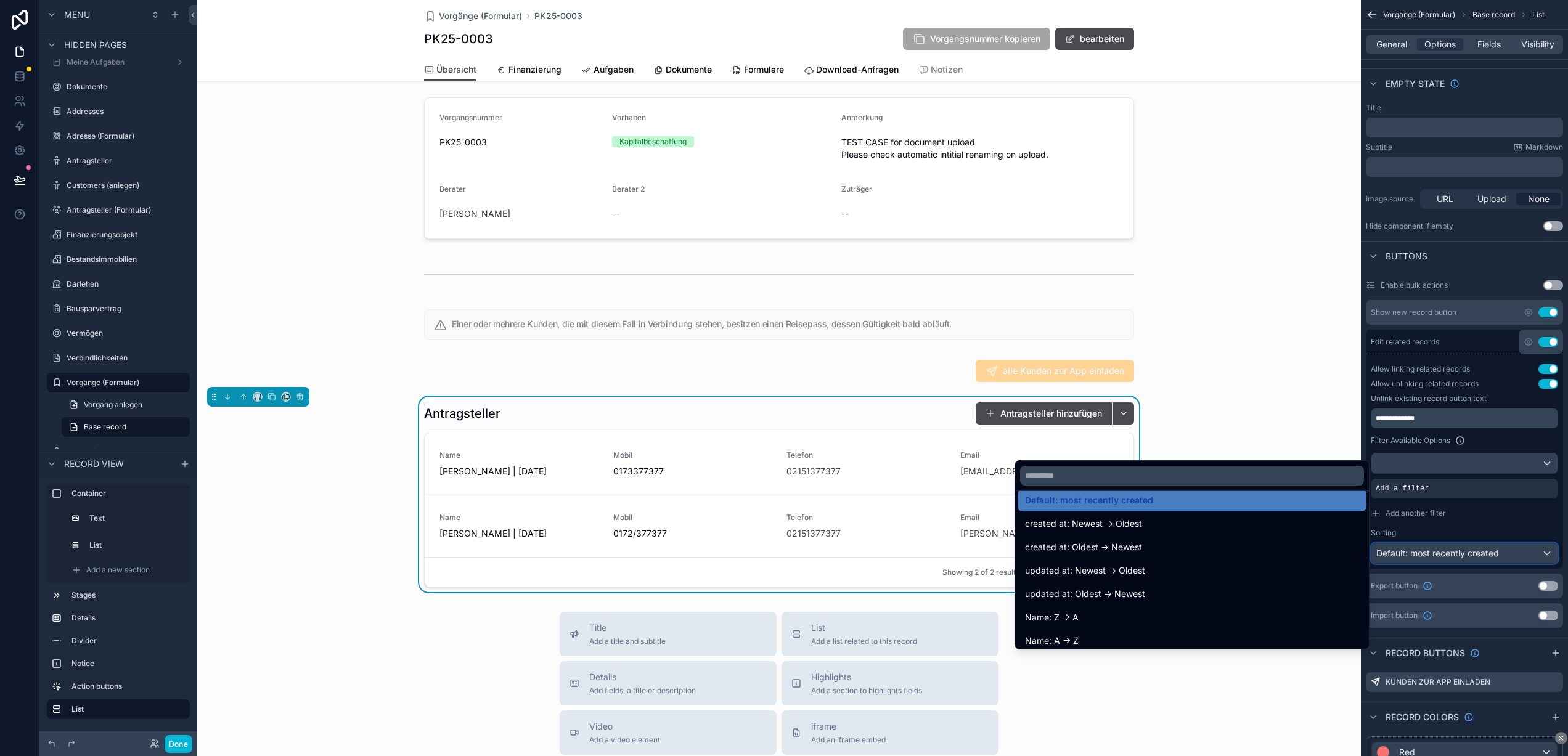
scroll to position [70, 0]
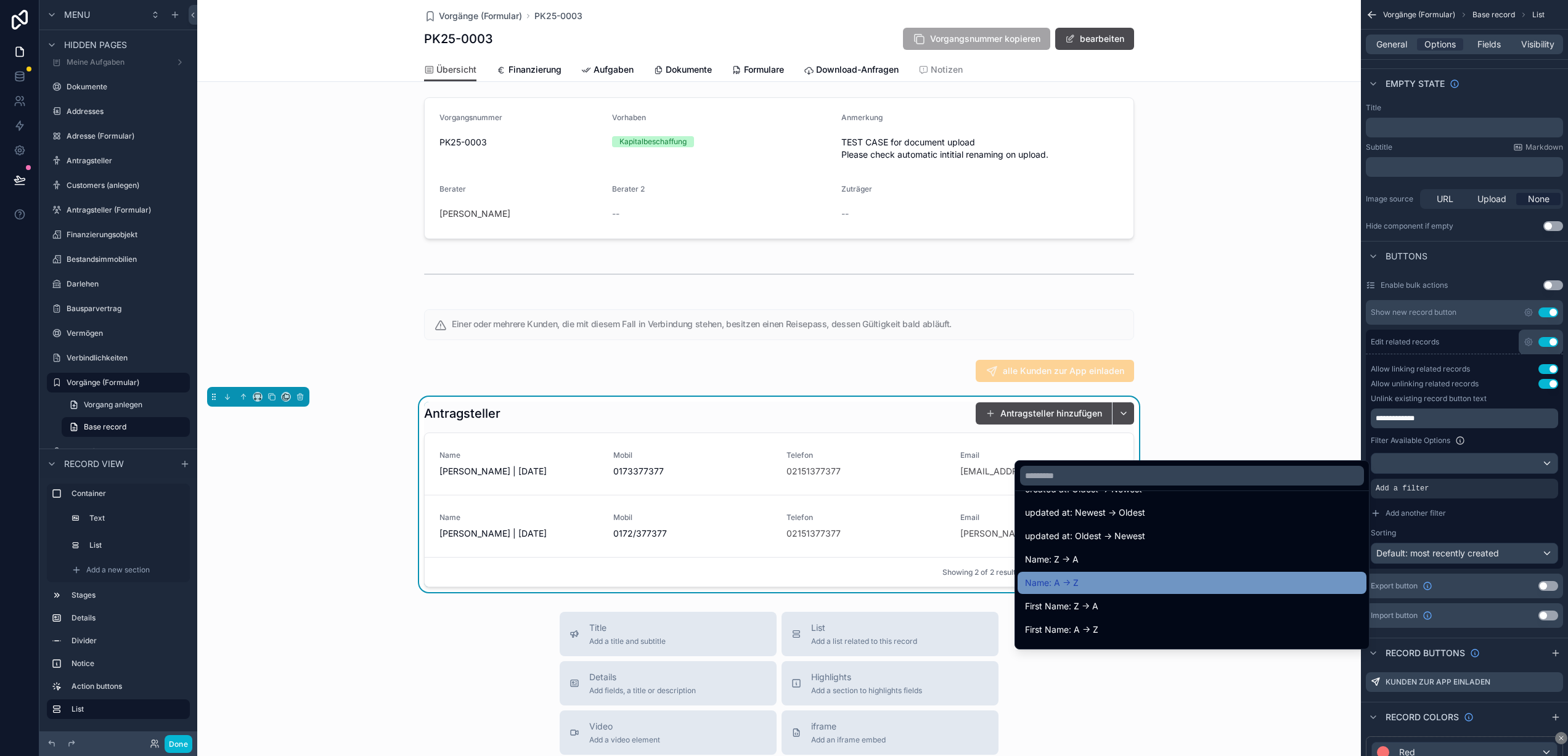
click at [1124, 585] on div "Name: A -> Z" at bounding box center [1192, 583] width 334 height 15
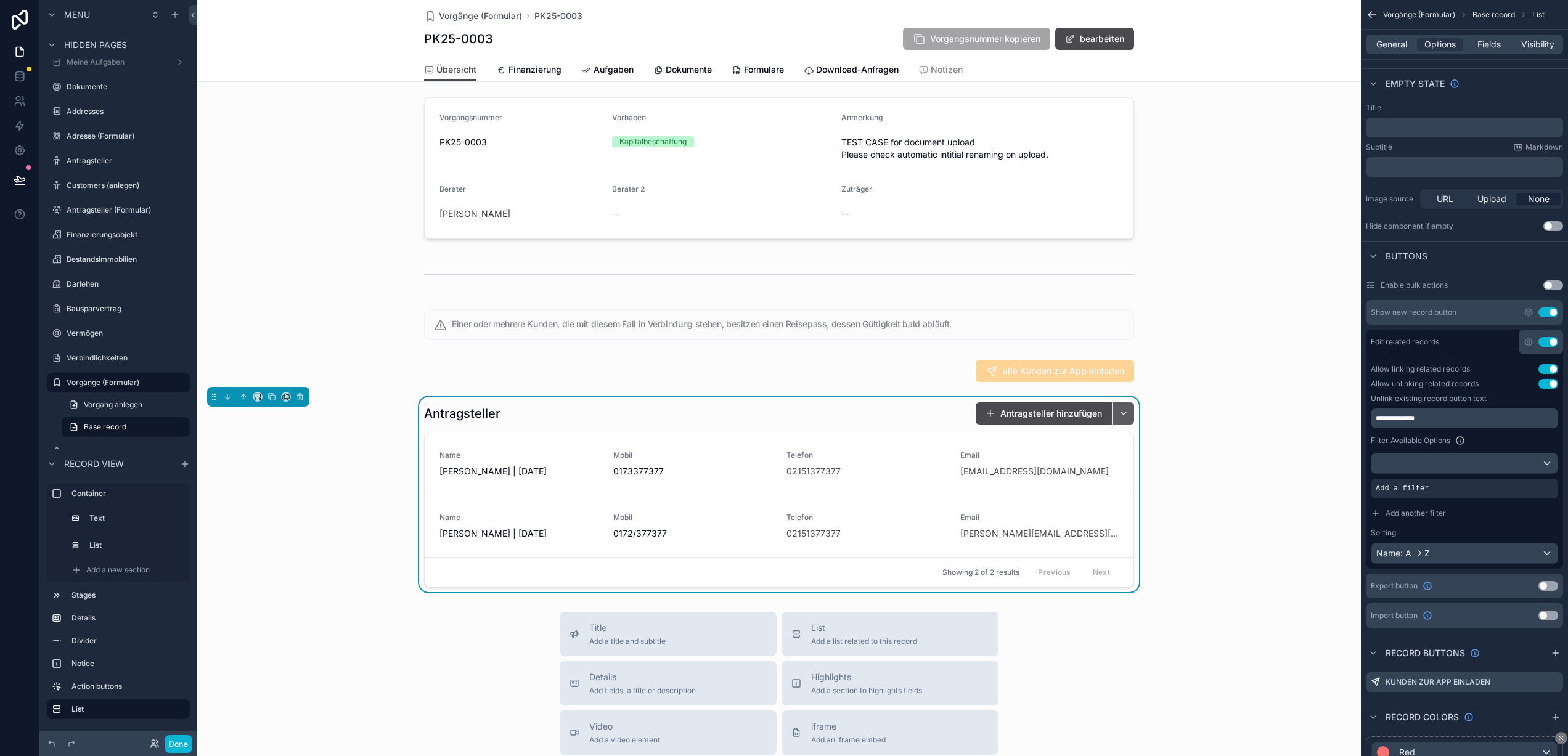
click at [1126, 421] on button "scrollable content" at bounding box center [1123, 413] width 22 height 22
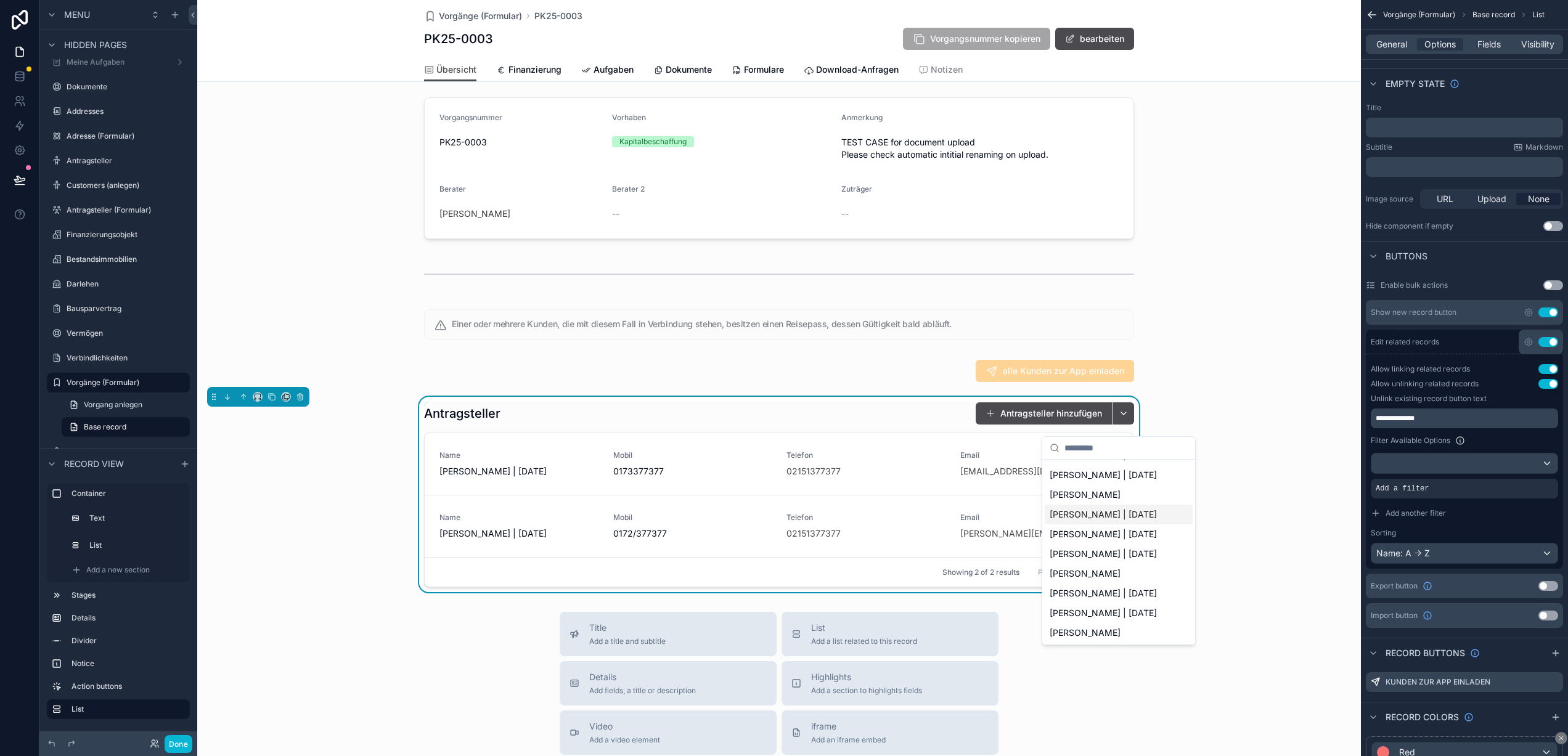
scroll to position [0, 0]
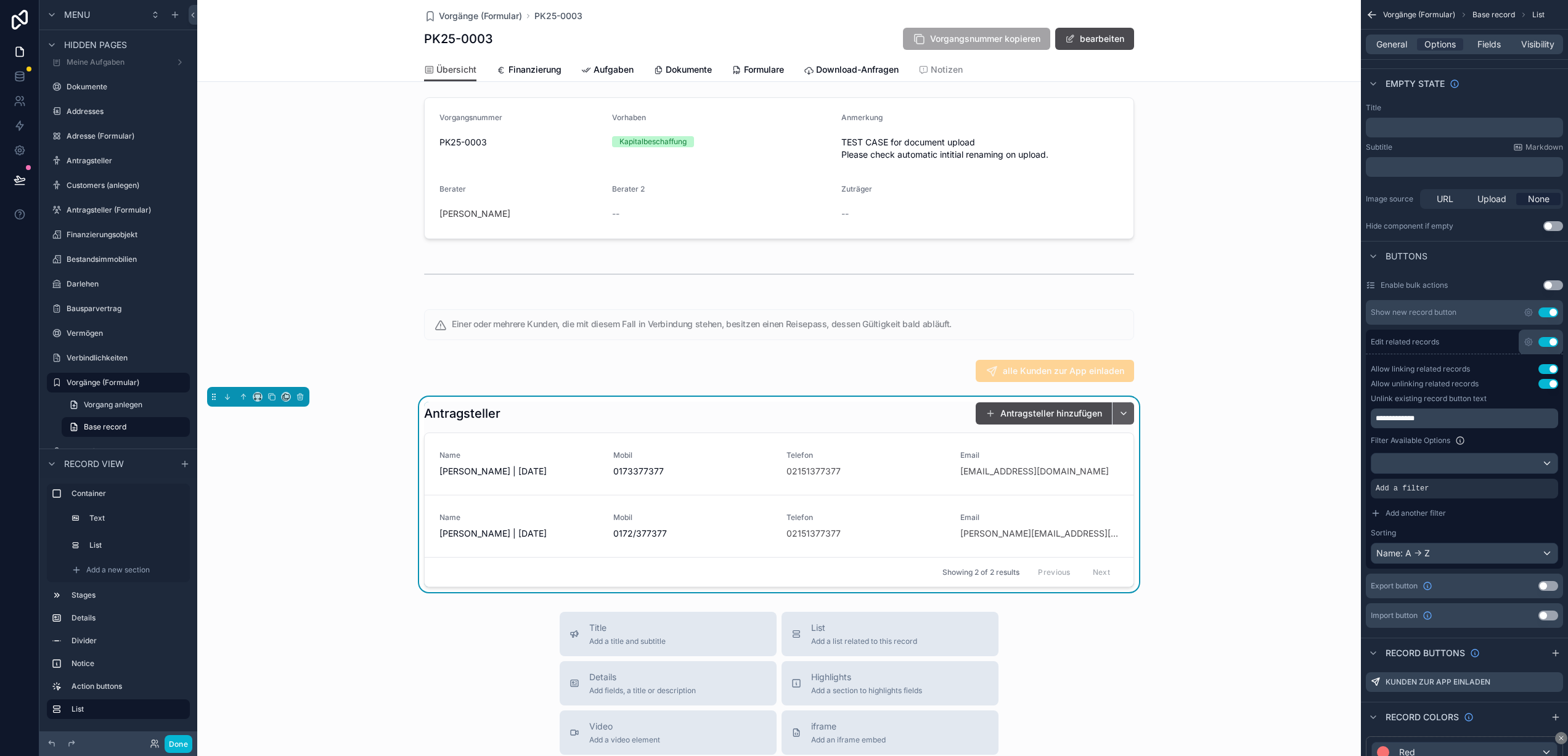
click at [1122, 424] on button "scrollable content" at bounding box center [1123, 413] width 22 height 22
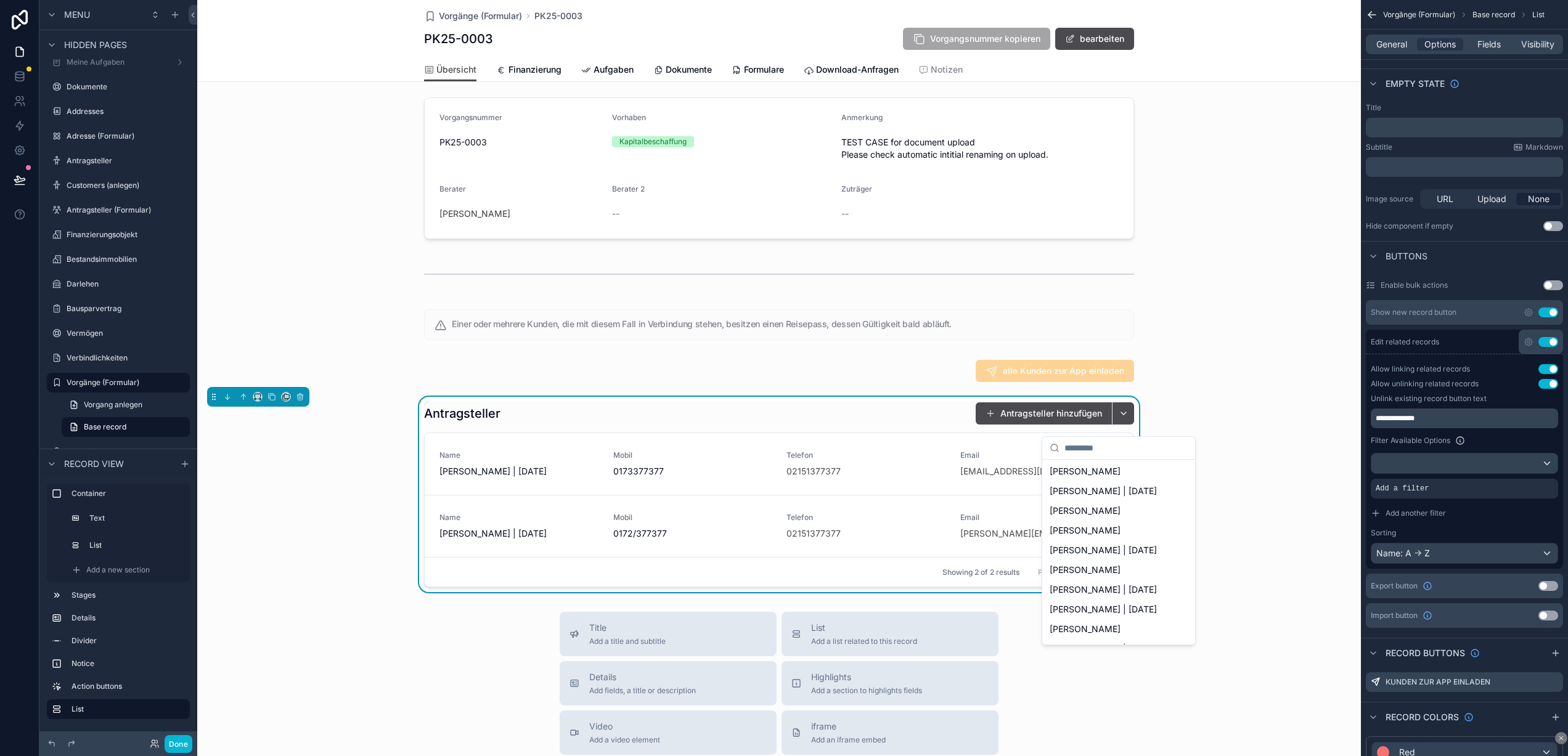
scroll to position [114, 0]
